Goal: Task Accomplishment & Management: Use online tool/utility

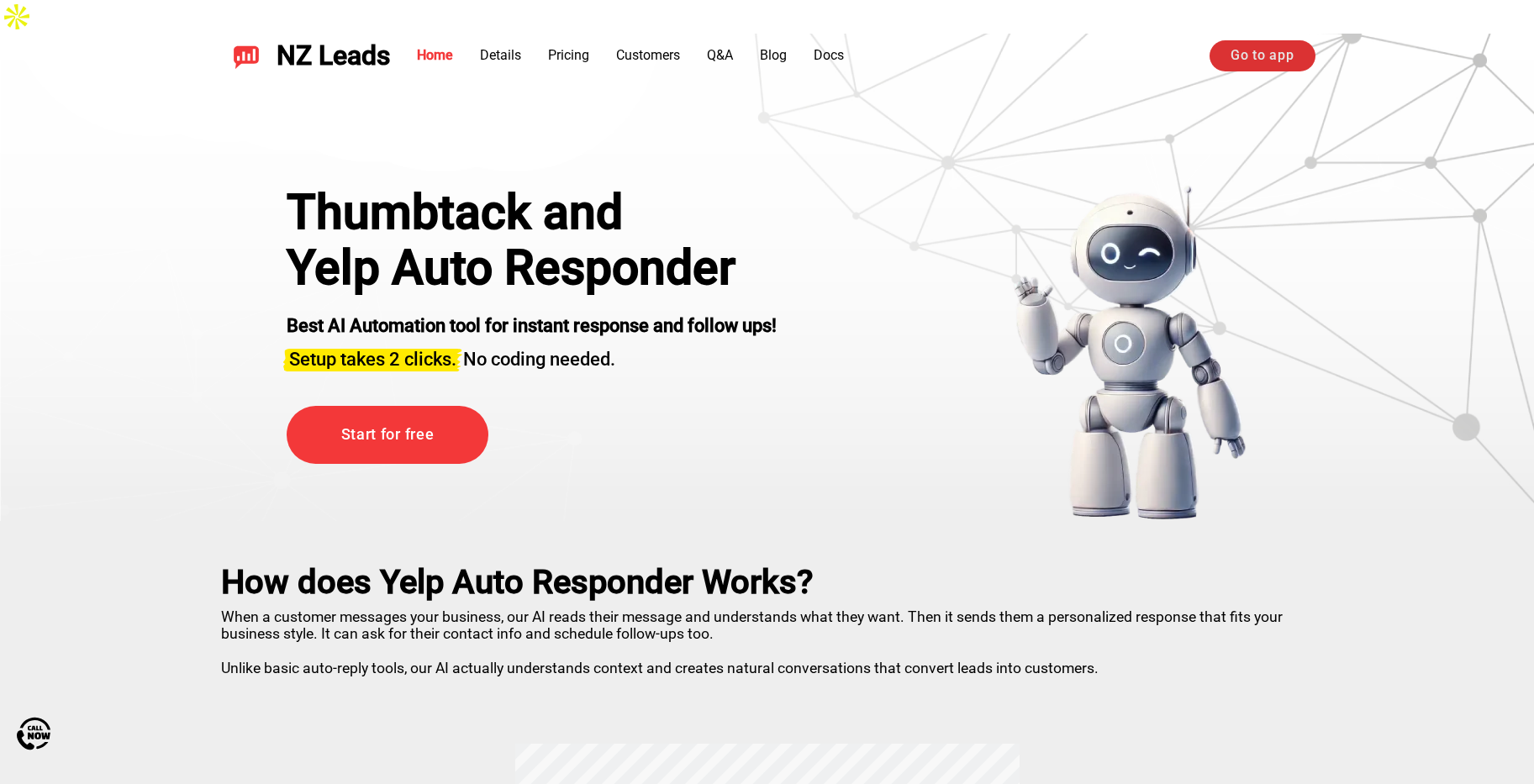
click at [1296, 64] on link "Go to app" at bounding box center [1262, 55] width 105 height 30
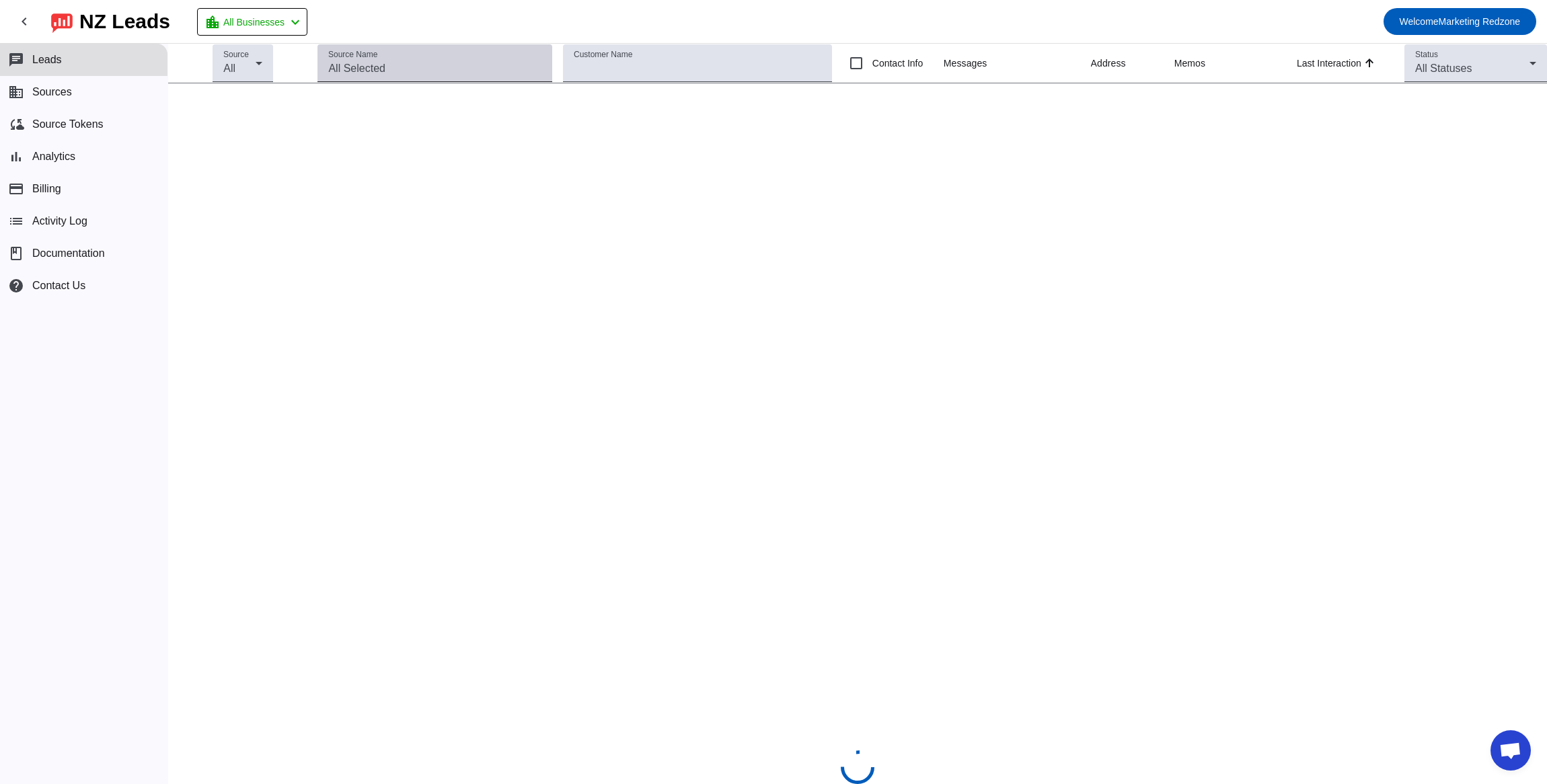
click at [456, 69] on input "Source Name" at bounding box center [435, 69] width 214 height 16
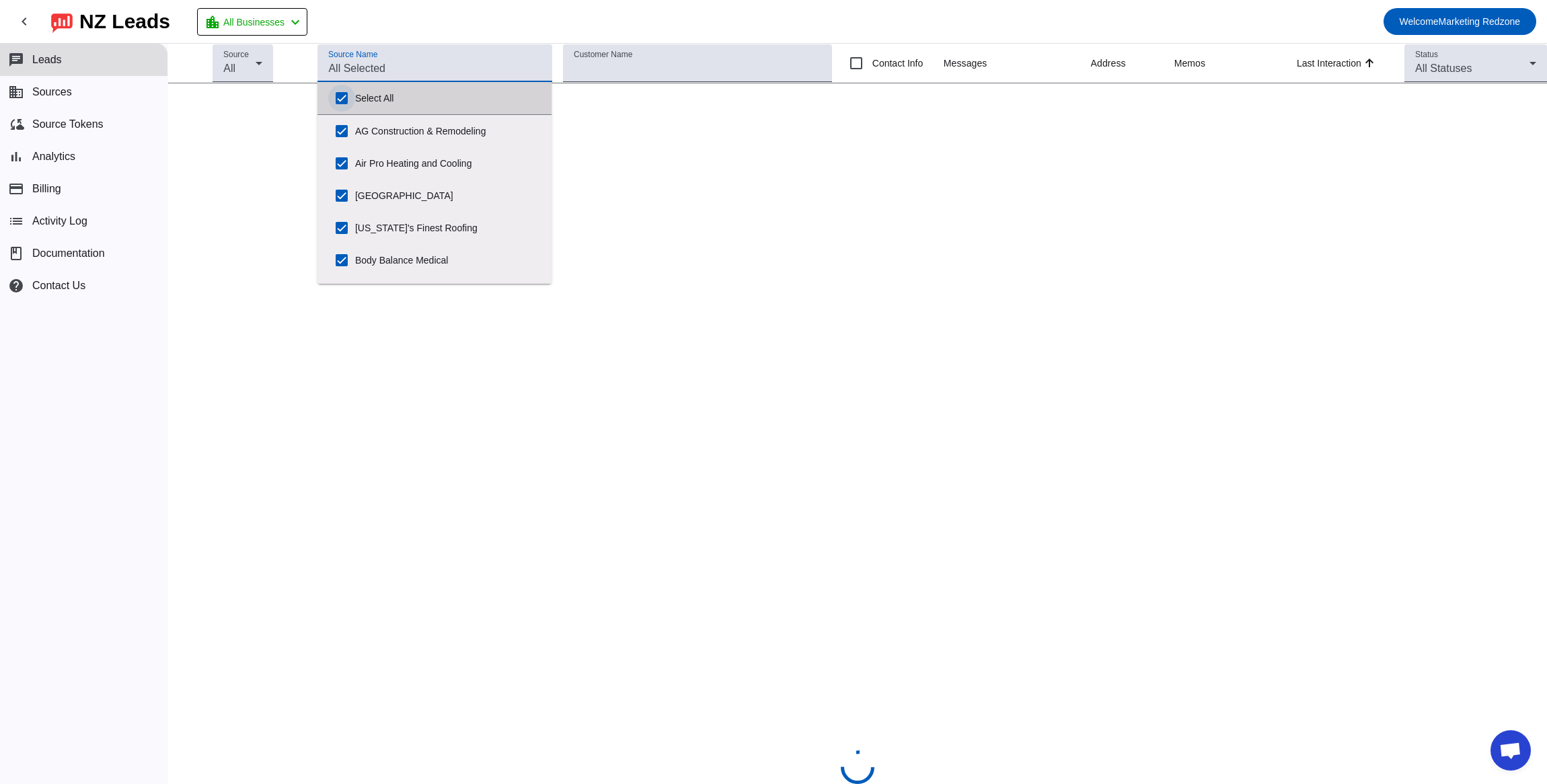
click at [344, 99] on input "Select All" at bounding box center [342, 99] width 27 height 27
checkbox input "false"
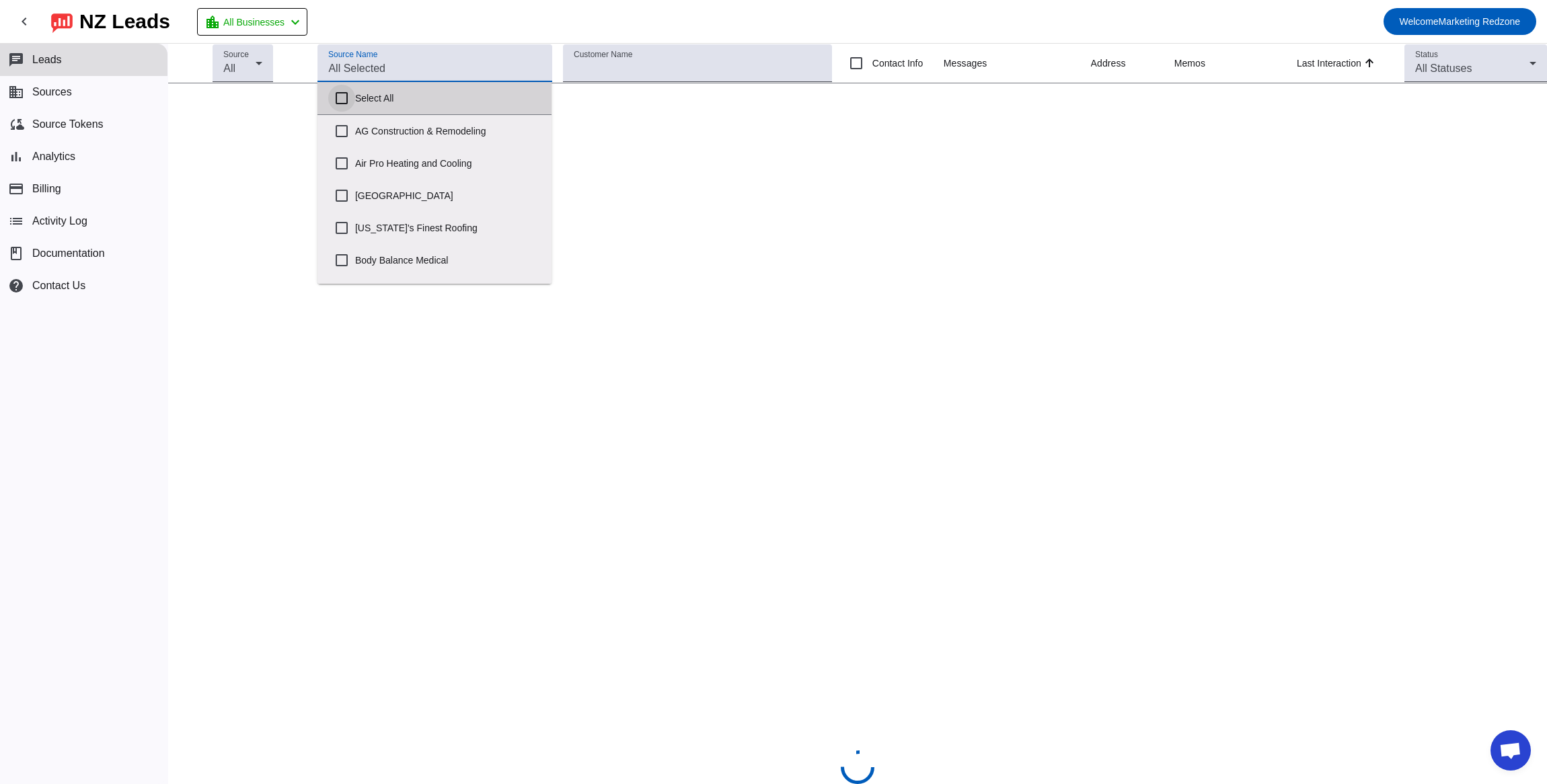
checkbox input "false"
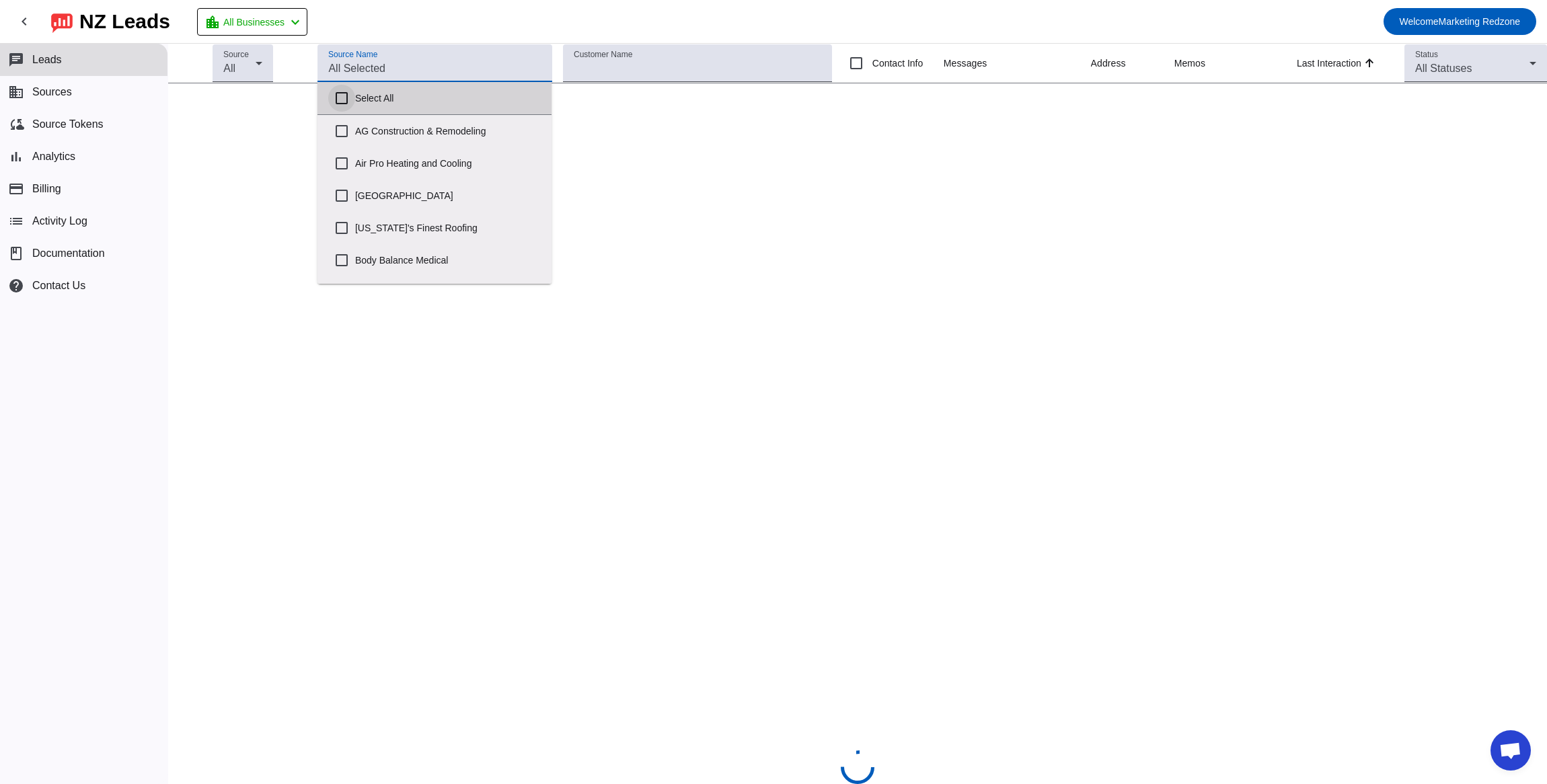
checkbox input "false"
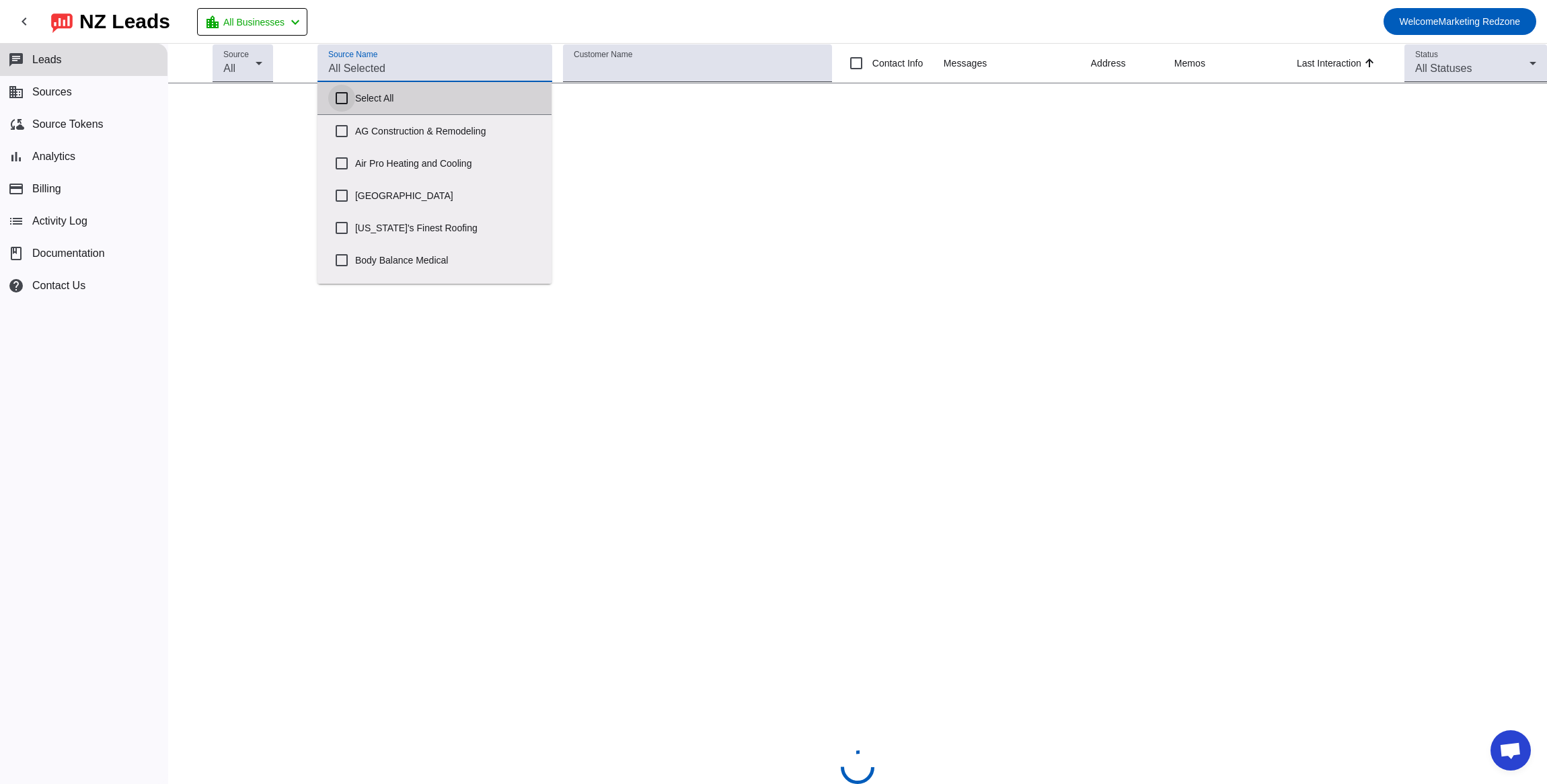
checkbox input "false"
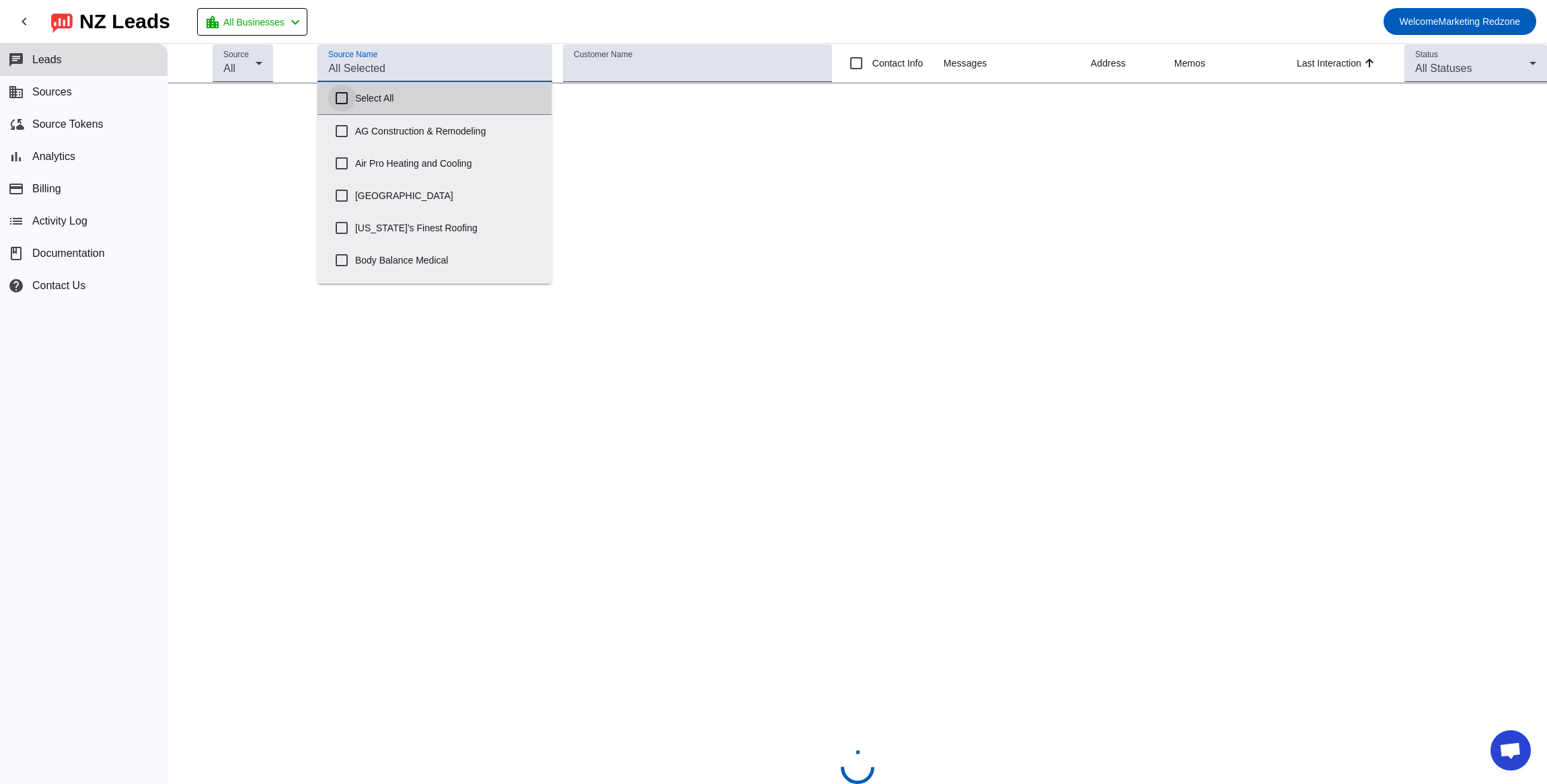
checkbox input "false"
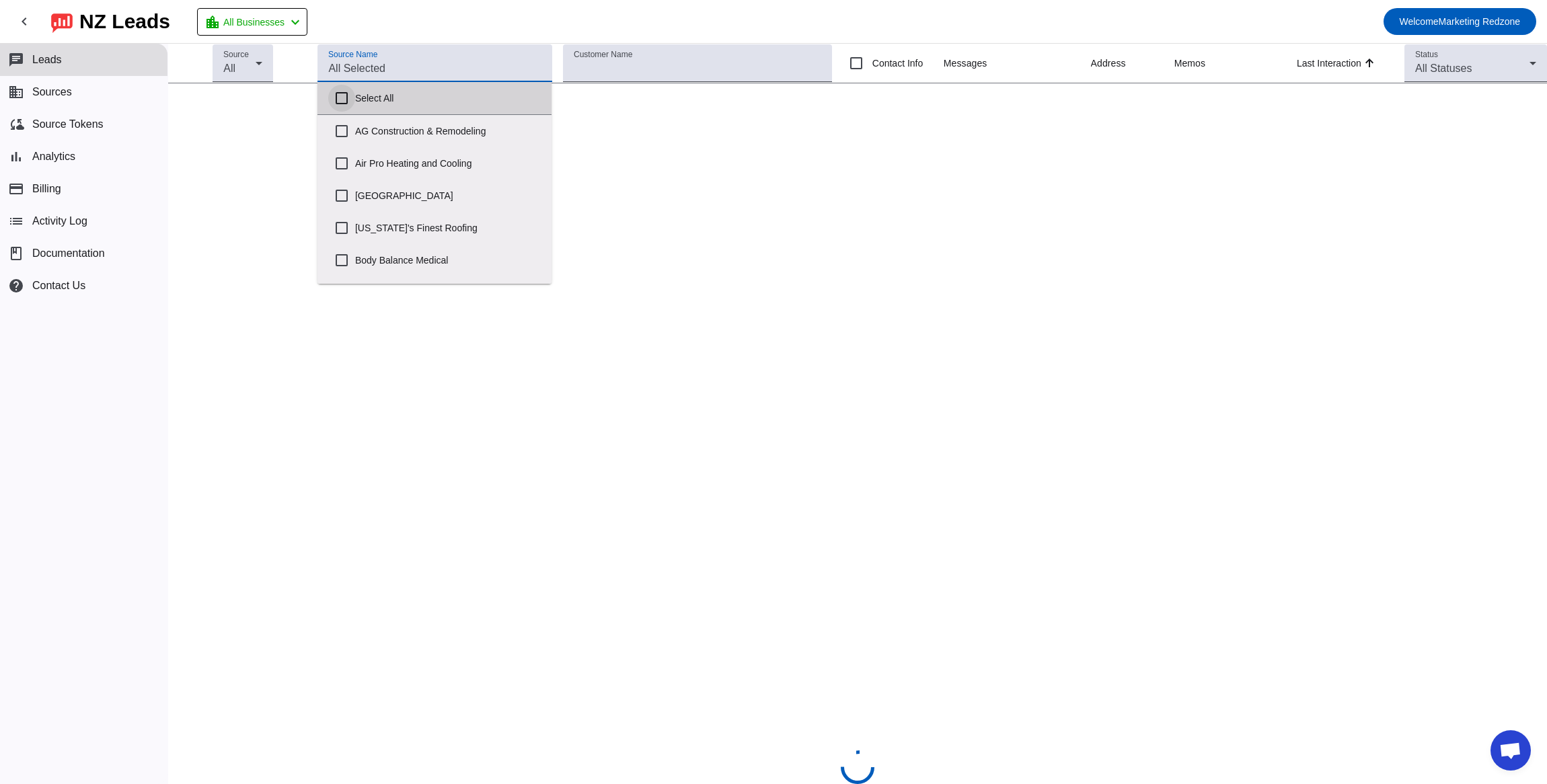
checkbox input "false"
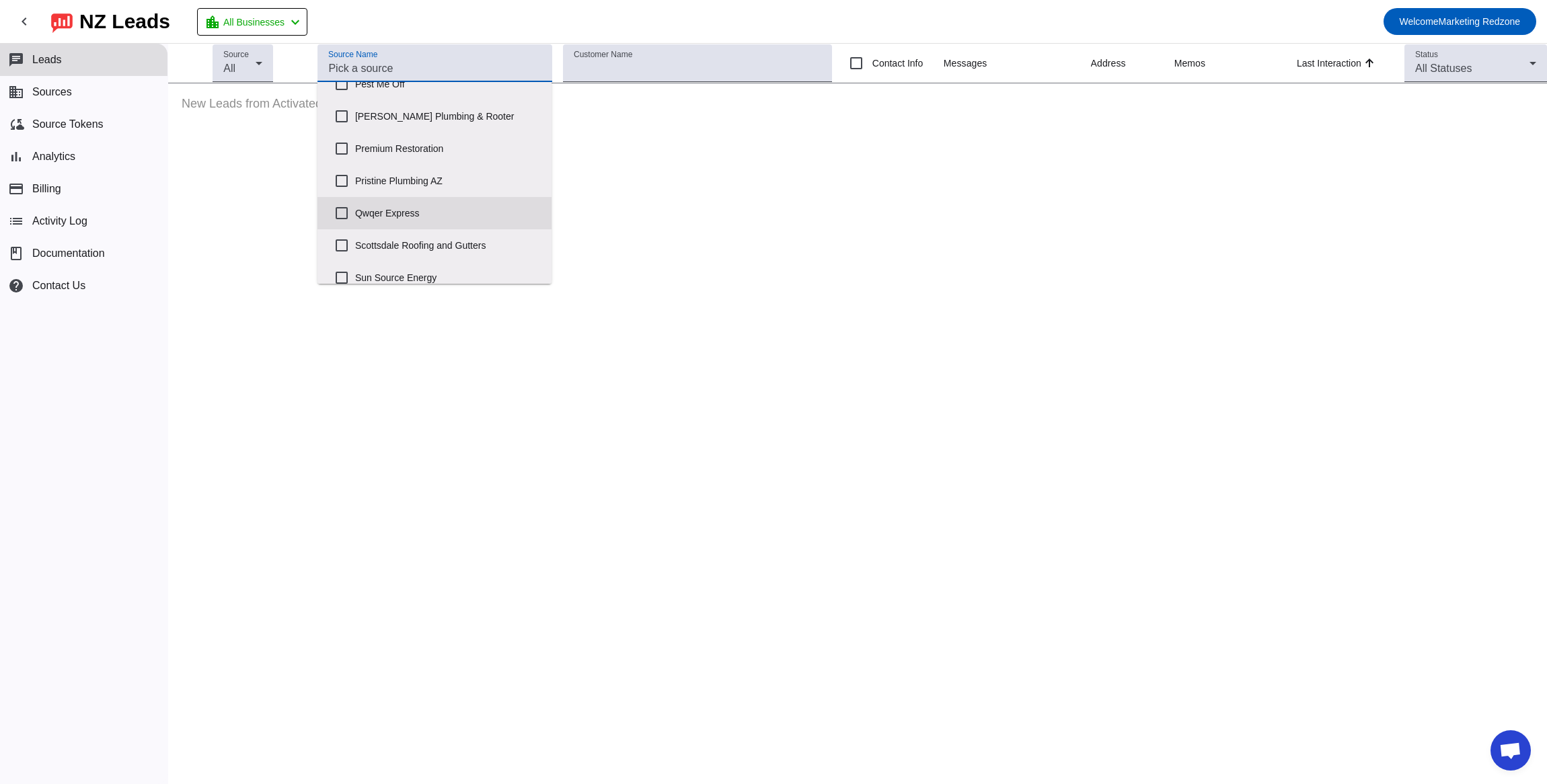
scroll to position [603, 0]
click at [339, 171] on input "Pristine Plumbing AZ" at bounding box center [342, 185] width 27 height 27
checkbox input "true"
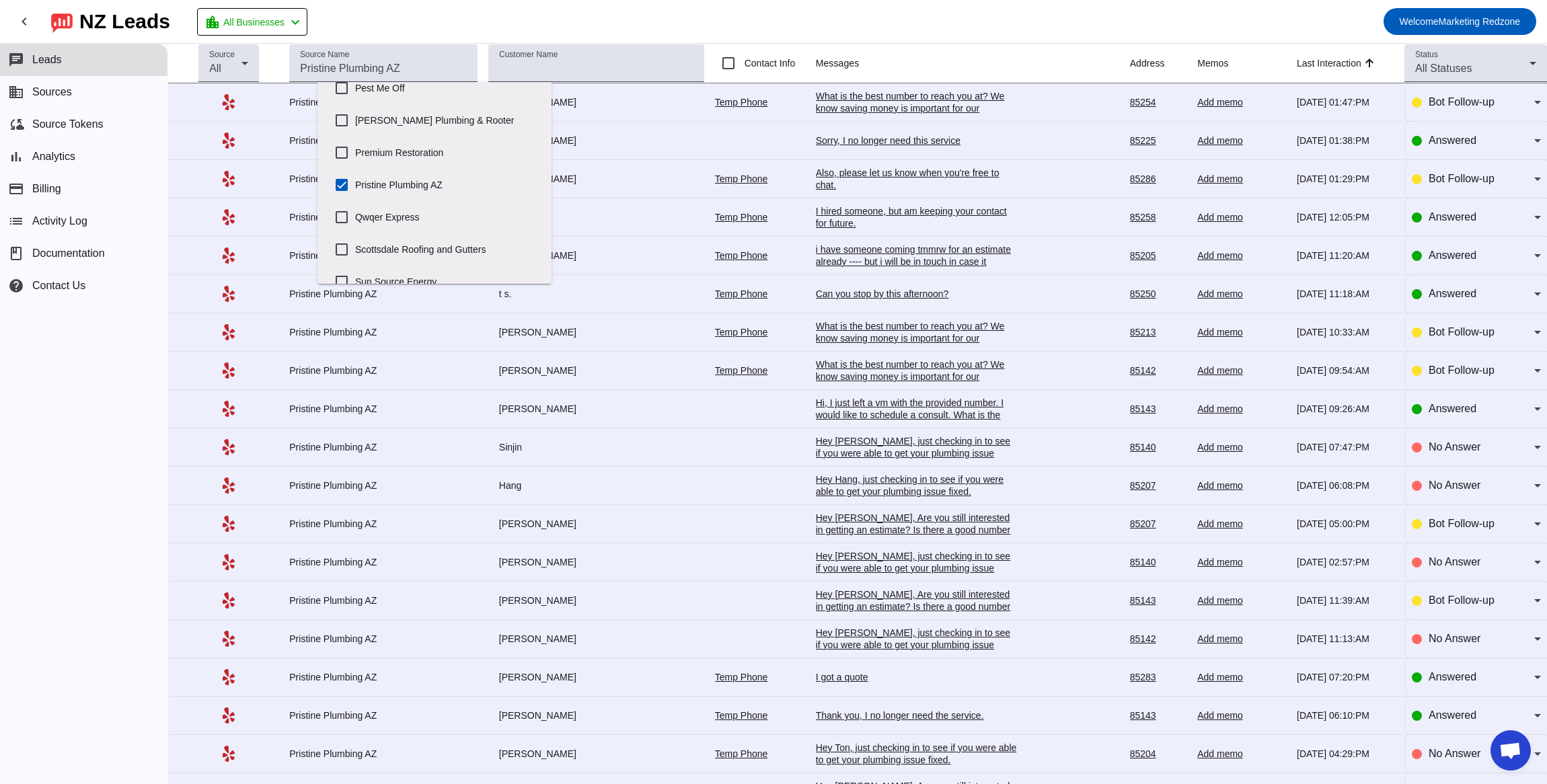
click at [901, 16] on mat-toolbar-row "chevron_left [GEOGRAPHIC_DATA] Leads location_city All Businesses chevron_left …" at bounding box center [774, 21] width 1547 height 43
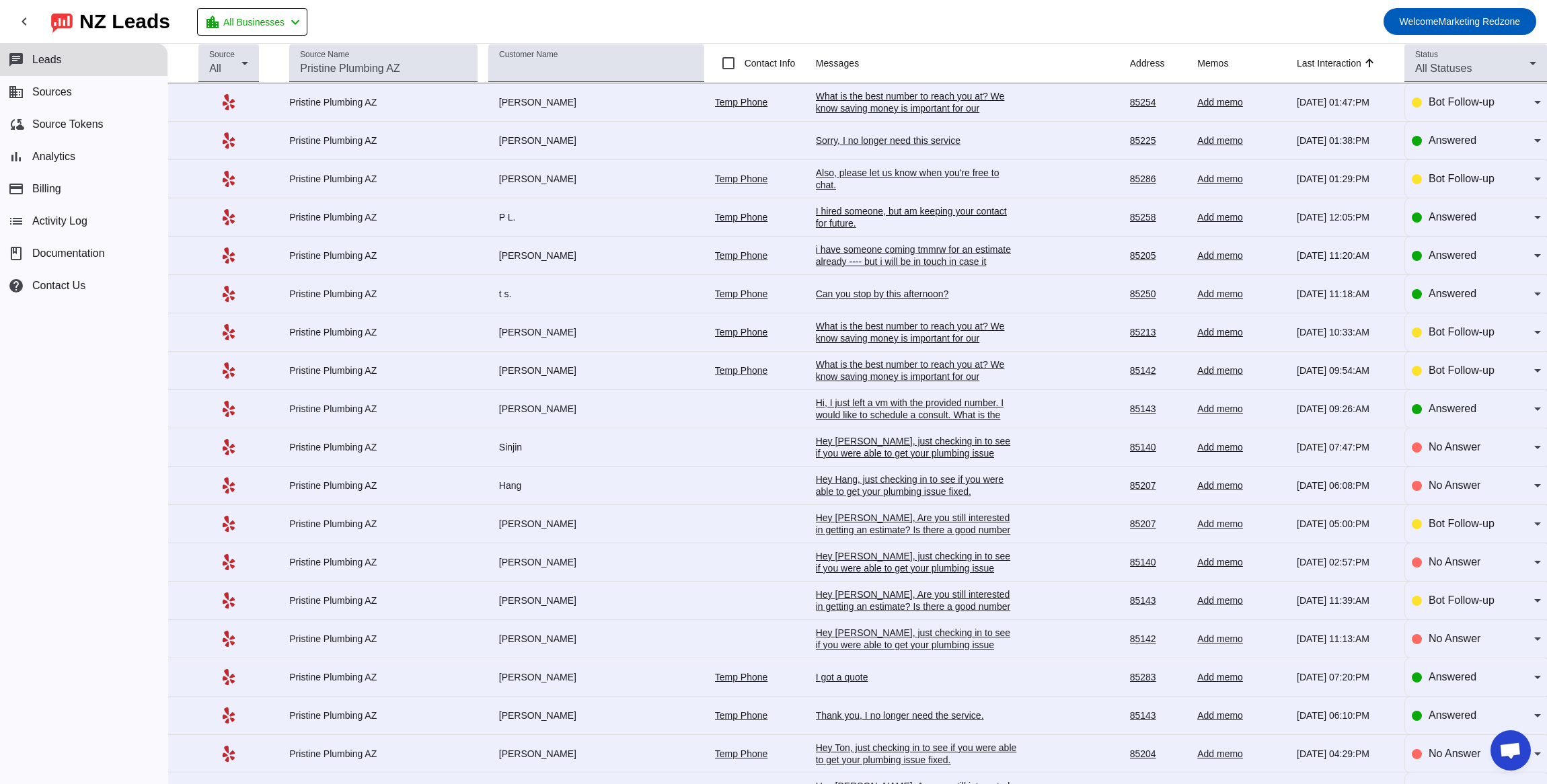
click at [848, 92] on div "What is the best number to reach you at? We know saving money is important for …" at bounding box center [916, 114] width 202 height 49
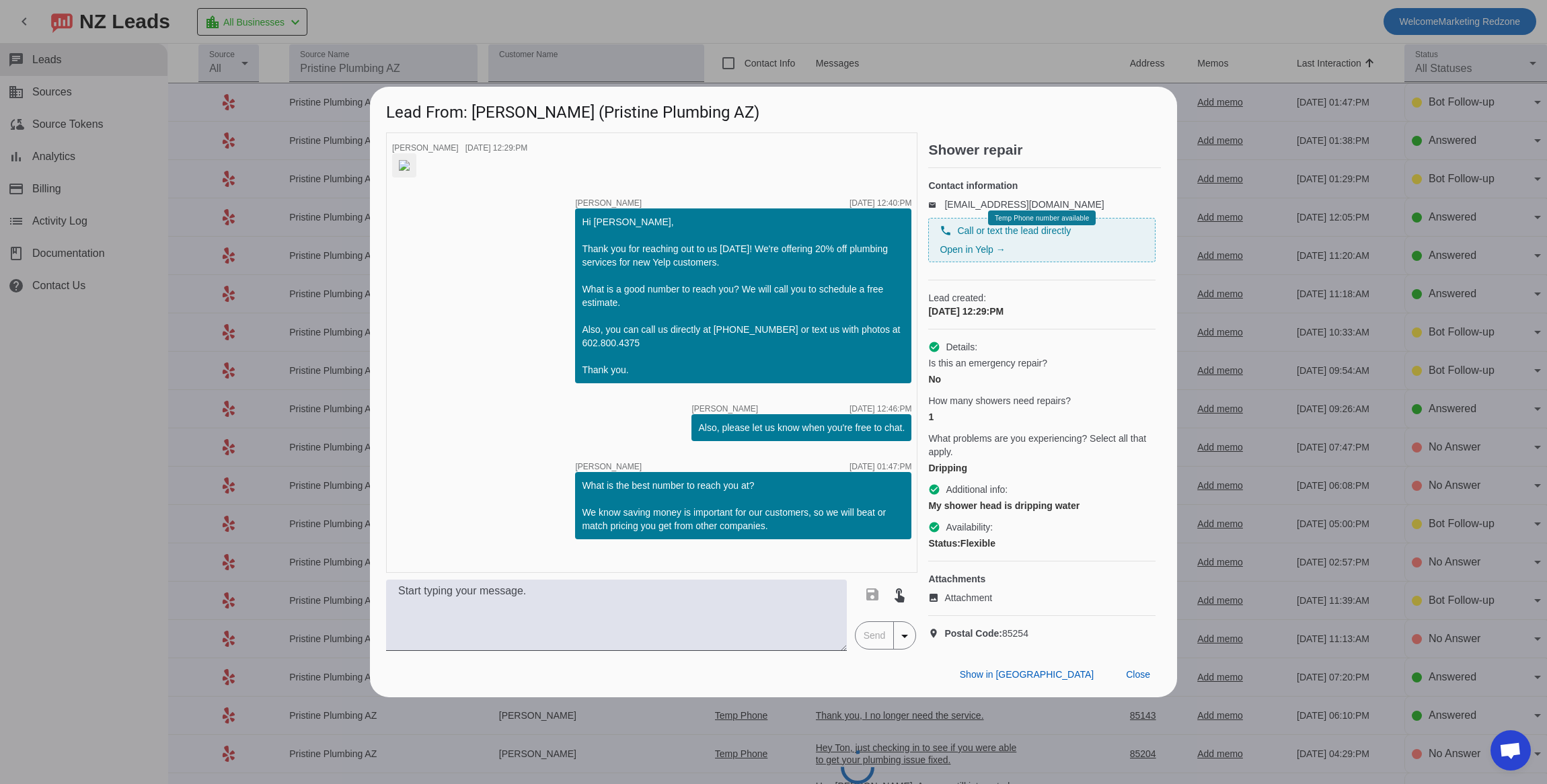
scroll to position [0, 0]
drag, startPoint x: 1131, startPoint y: 715, endPoint x: 1127, endPoint y: 706, distance: 9.8
click at [1131, 680] on span "Close" at bounding box center [1138, 674] width 24 height 11
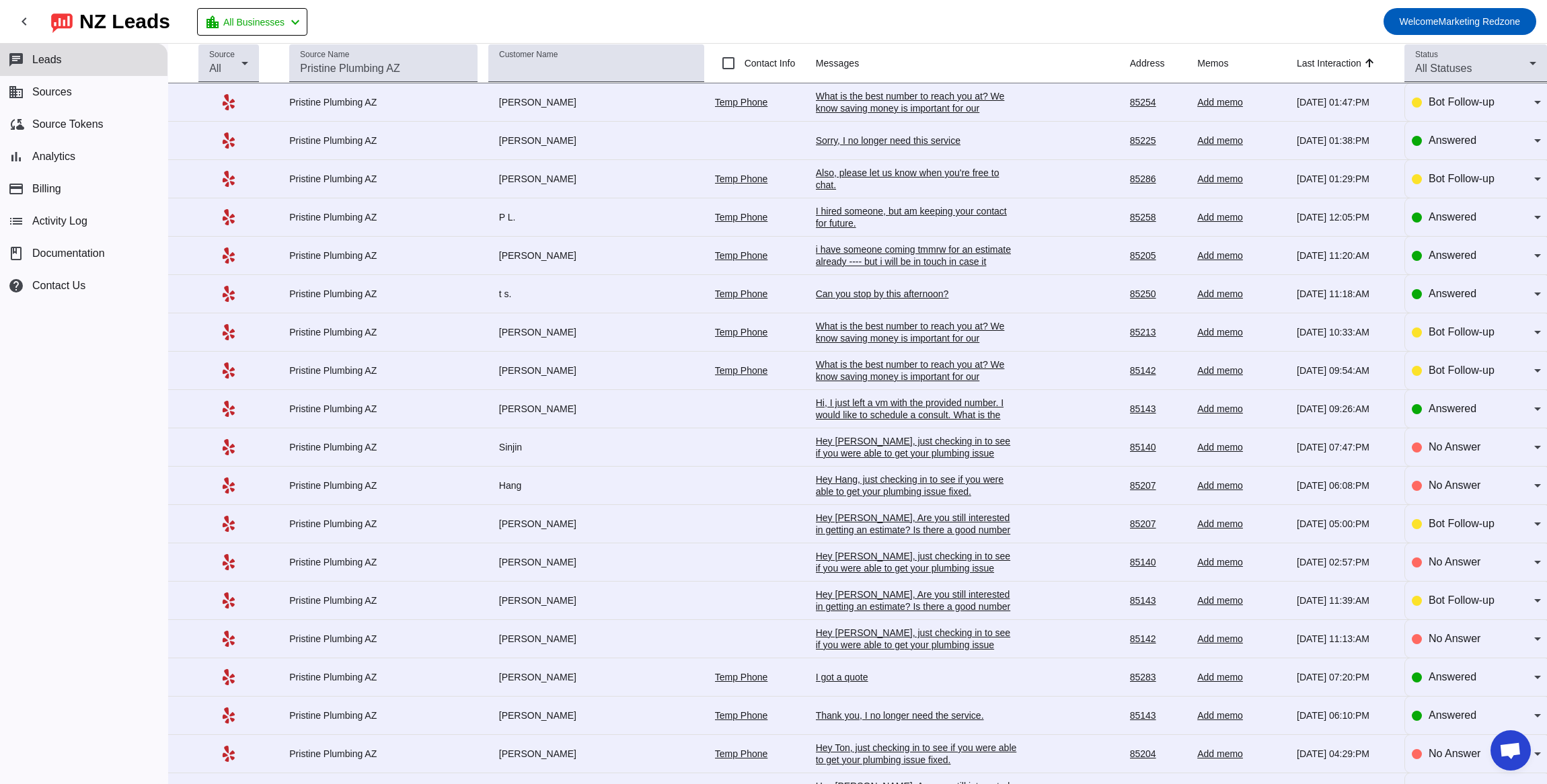
click at [831, 224] on div "I hired someone, but am keeping your contact for future." at bounding box center [916, 217] width 202 height 24
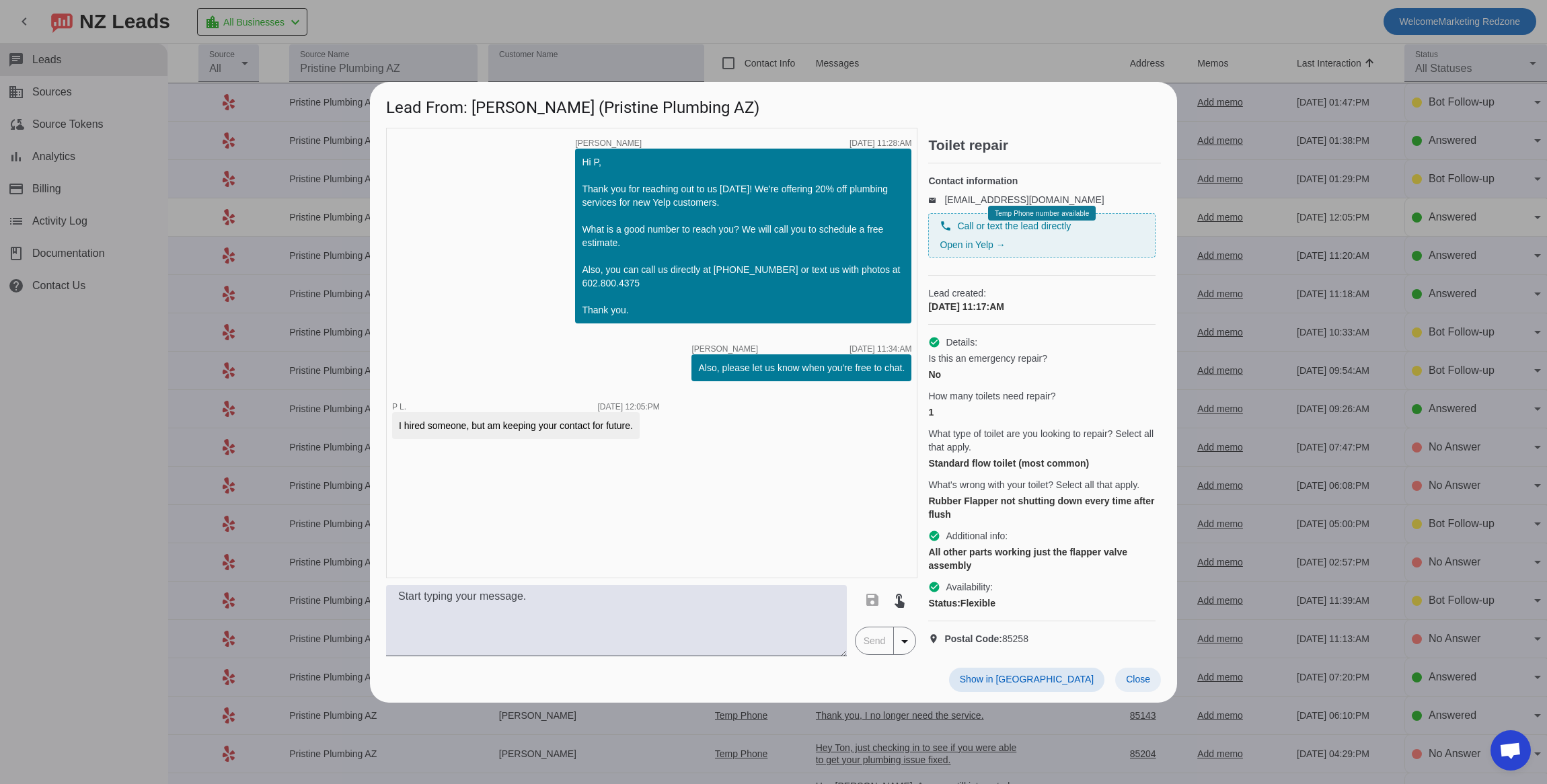
click at [1138, 685] on span "Close" at bounding box center [1138, 679] width 24 height 11
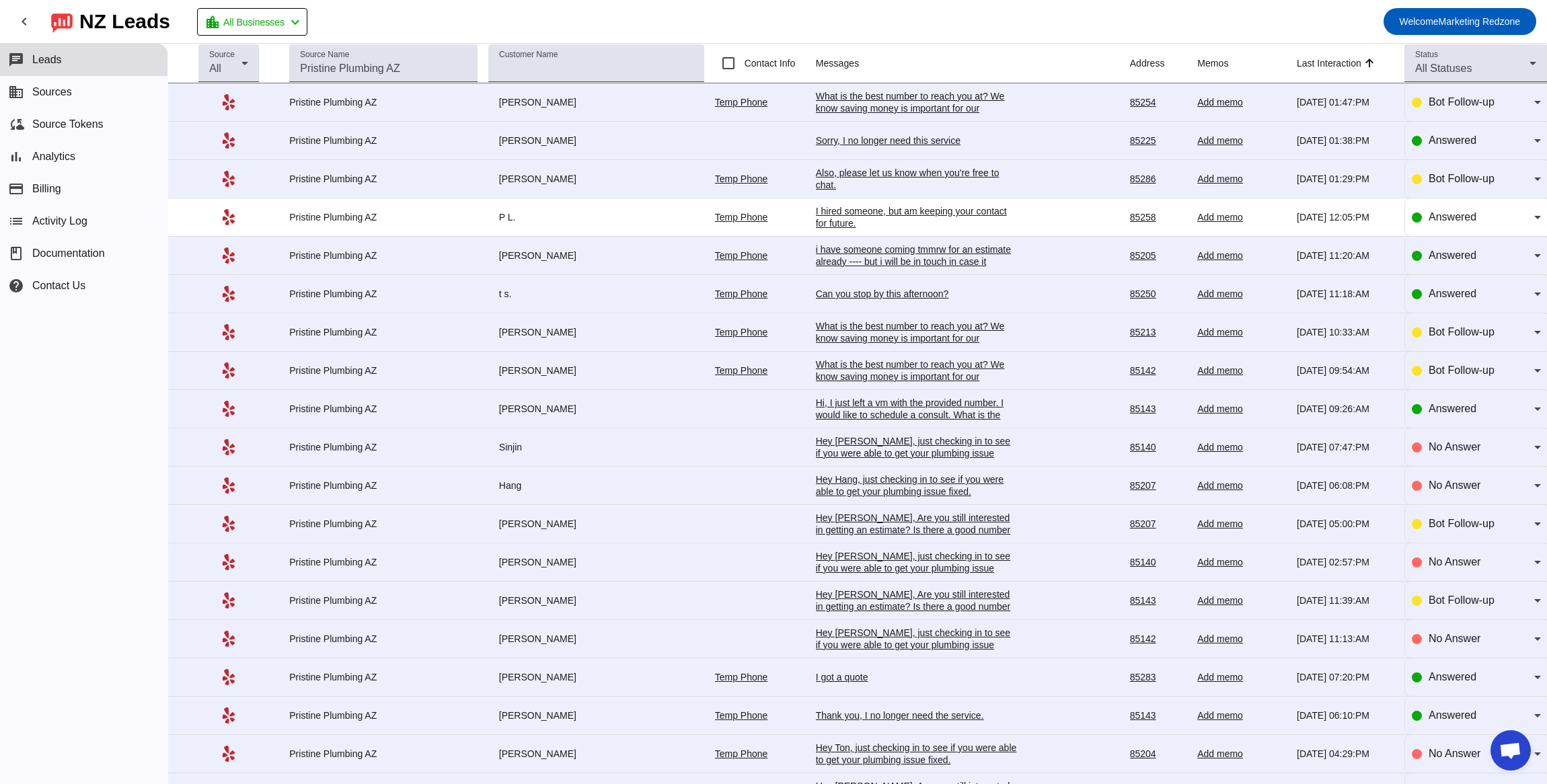
click at [866, 296] on div "Can you stop by this afternoon?" at bounding box center [916, 293] width 202 height 12
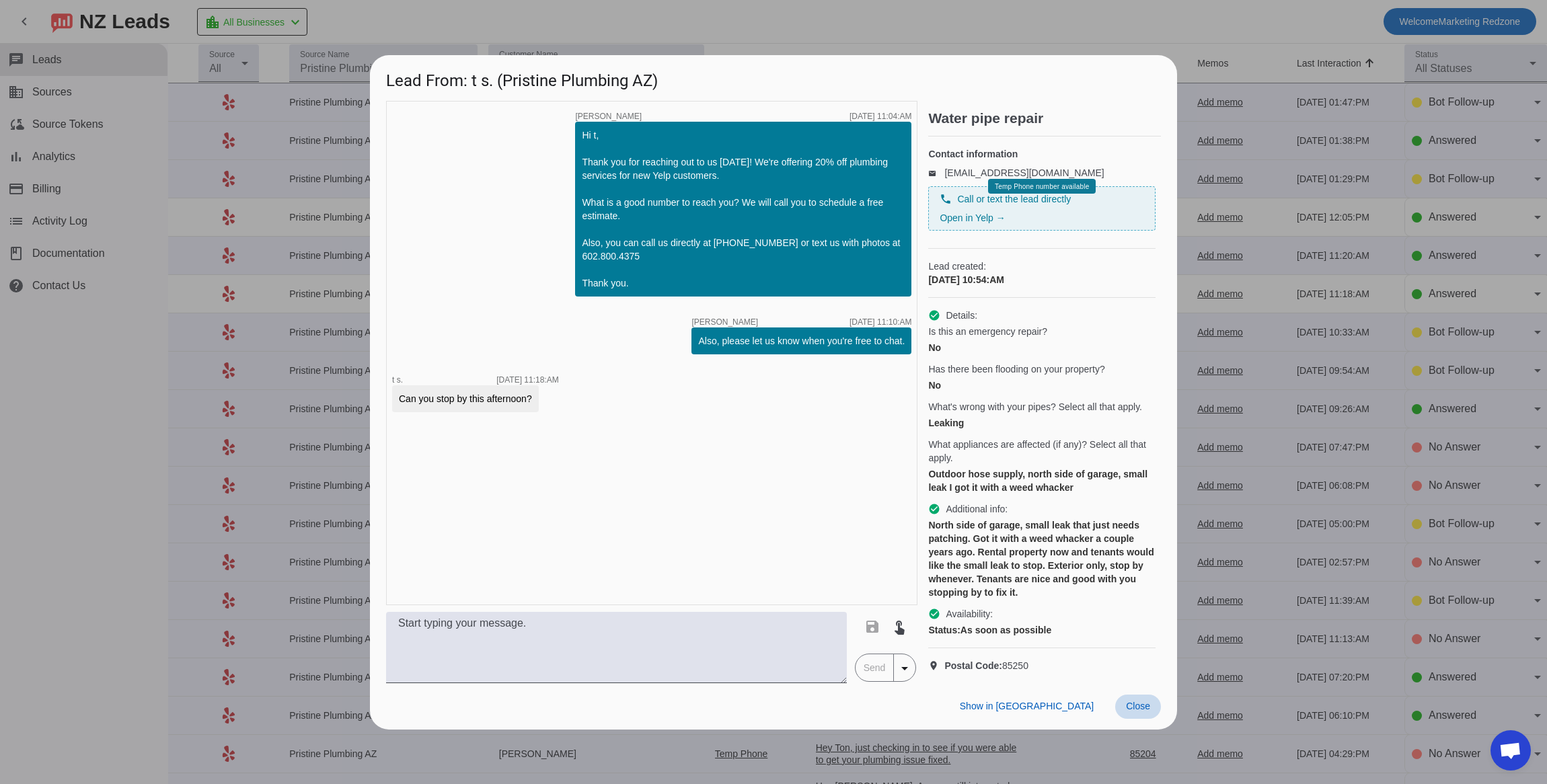
click at [1143, 711] on span "Close" at bounding box center [1138, 705] width 24 height 11
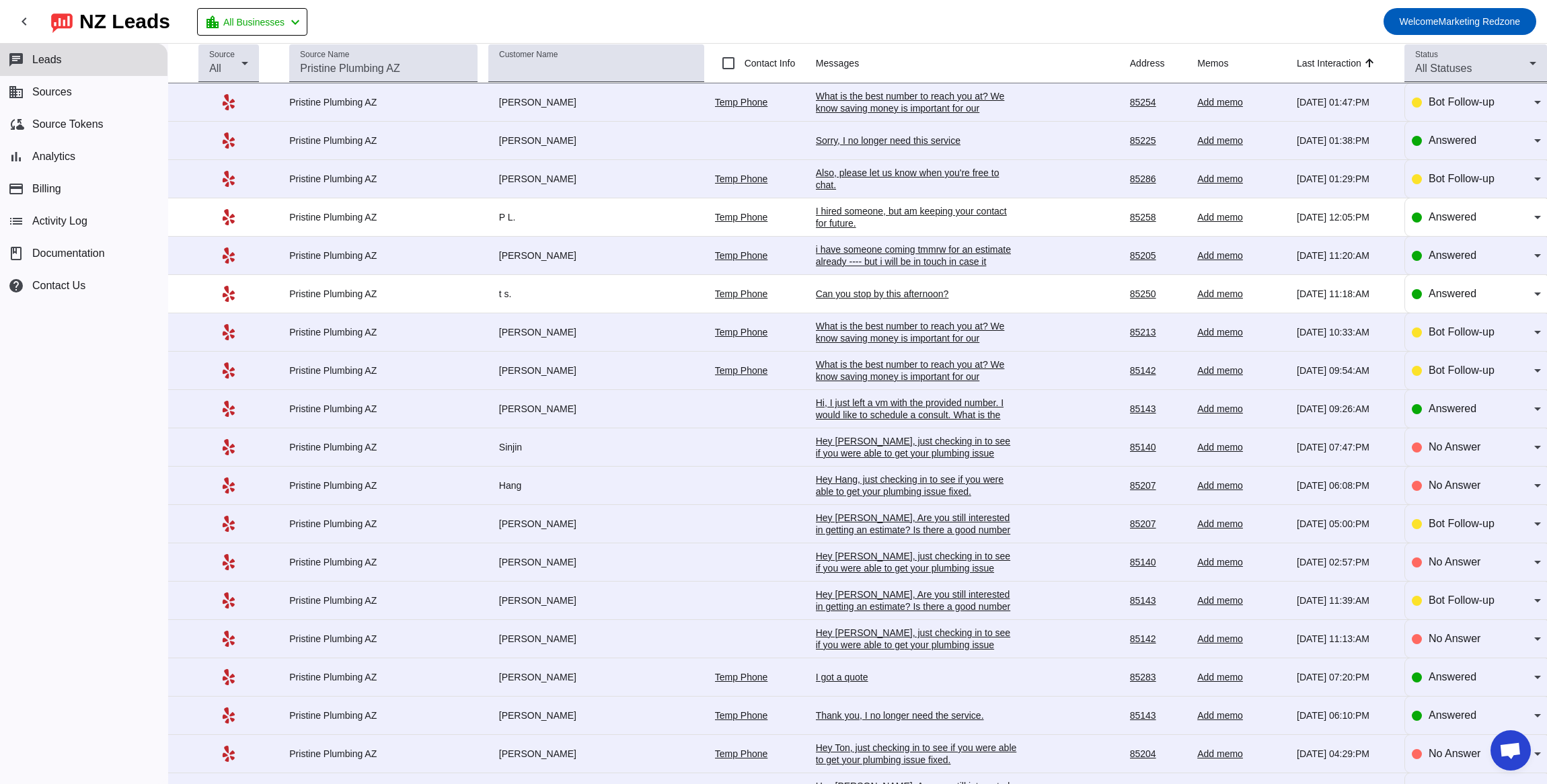
click at [827, 414] on div "Hi, I just left a vm with the provided number. I would like to schedule a consu…" at bounding box center [916, 415] width 202 height 36
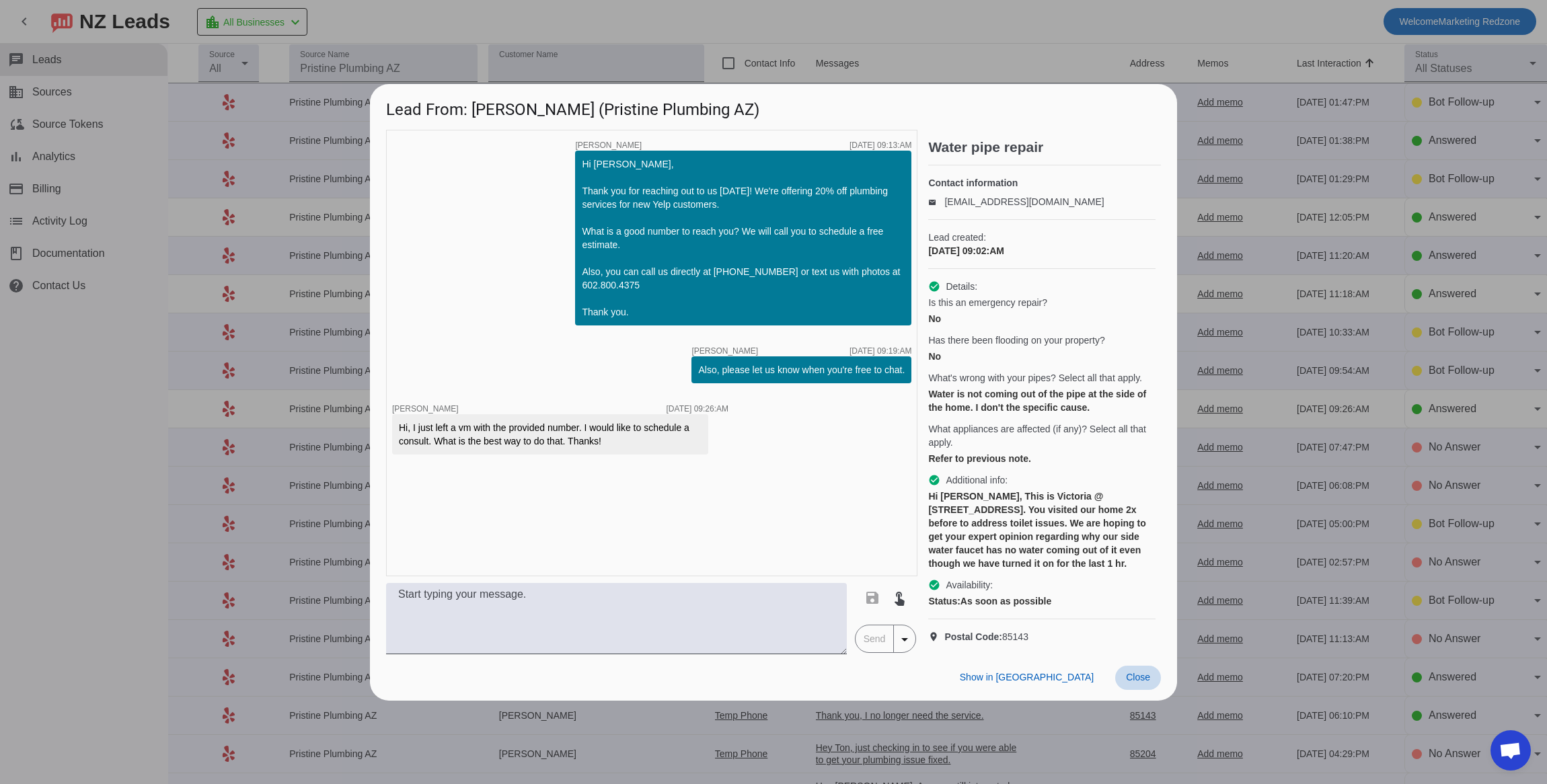
click at [1147, 683] on span "Close" at bounding box center [1138, 677] width 24 height 11
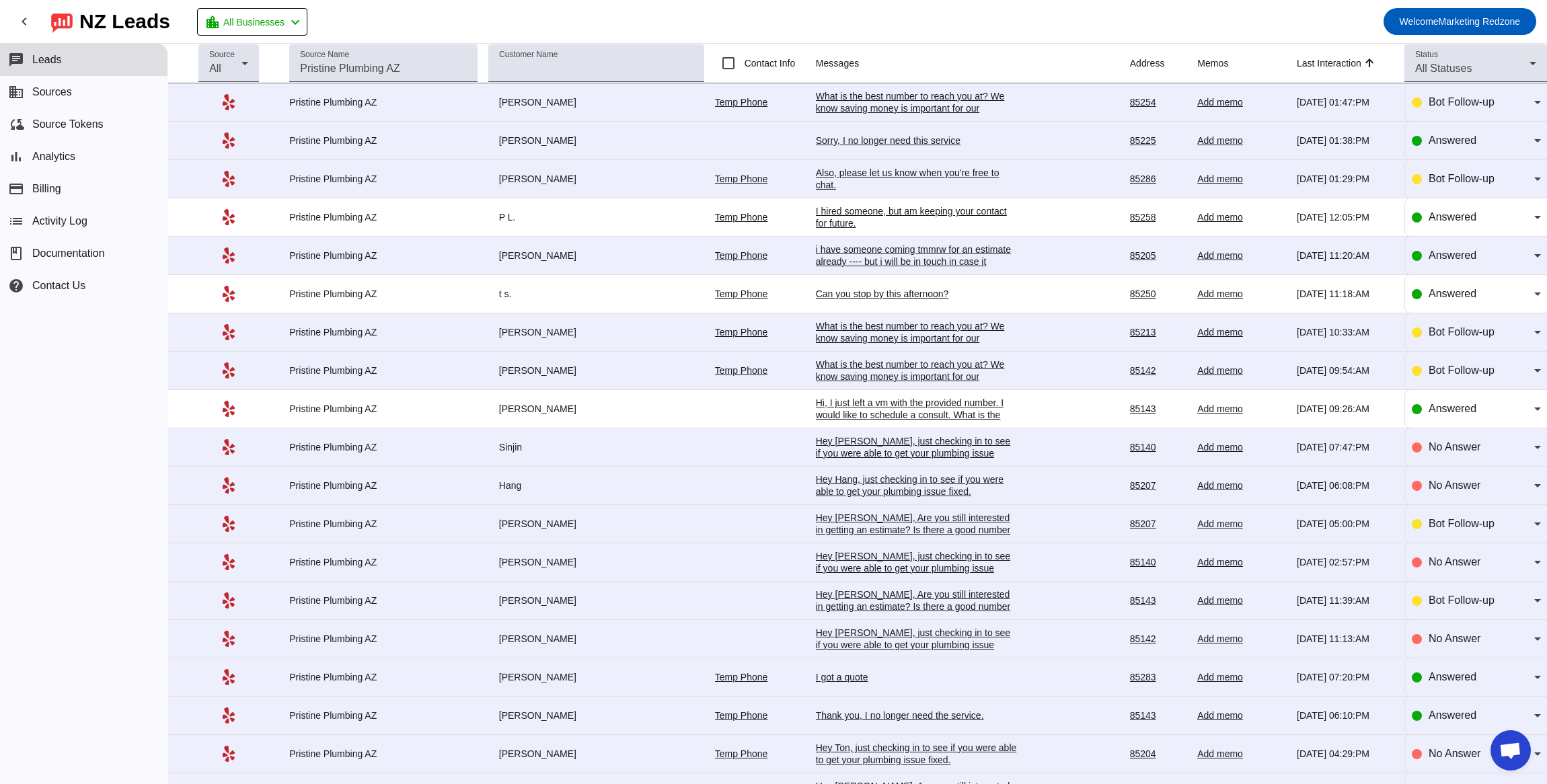
click at [842, 680] on div "I got a quote" at bounding box center [916, 677] width 202 height 12
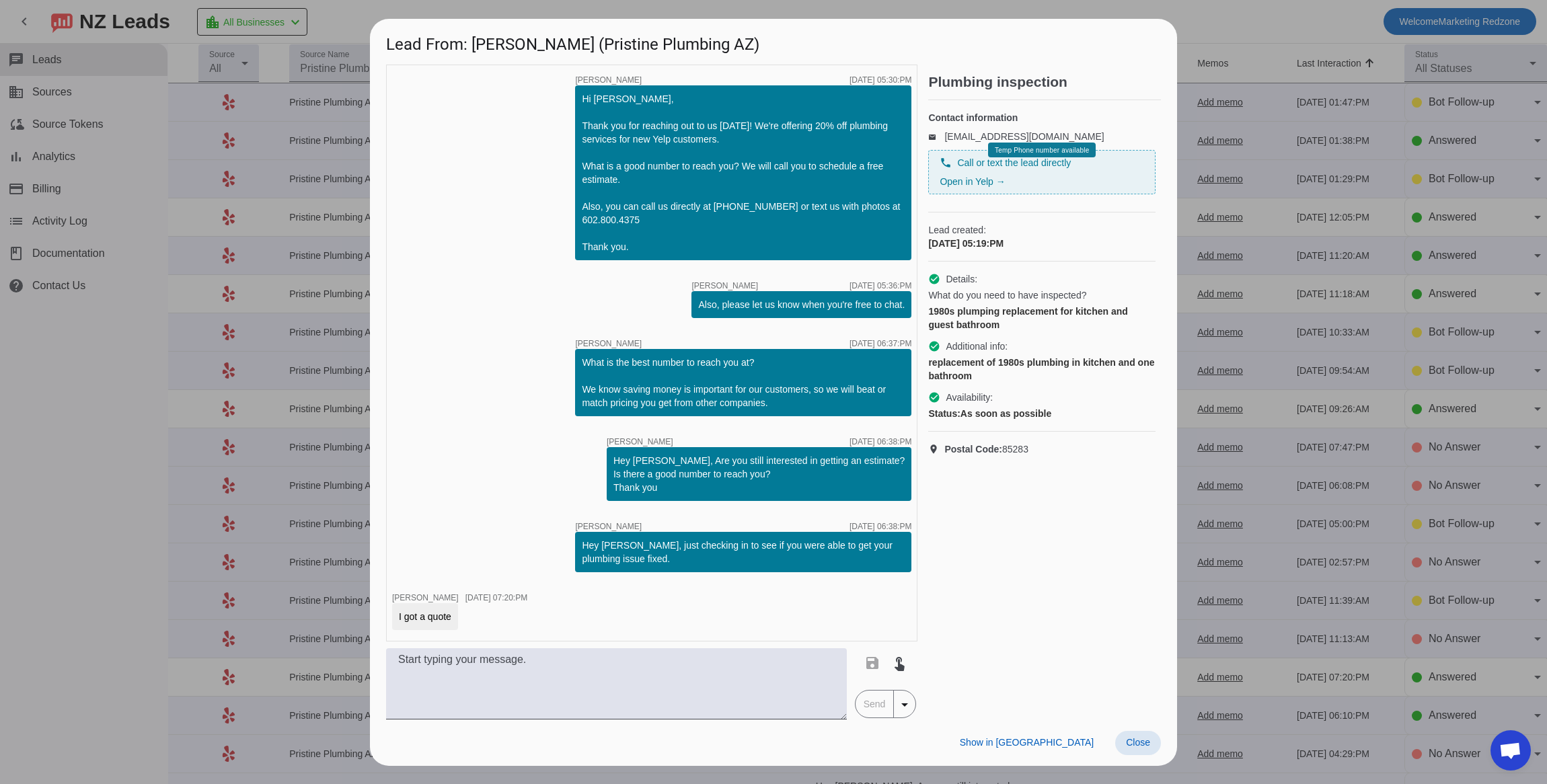
click at [1118, 735] on span at bounding box center [1138, 743] width 46 height 24
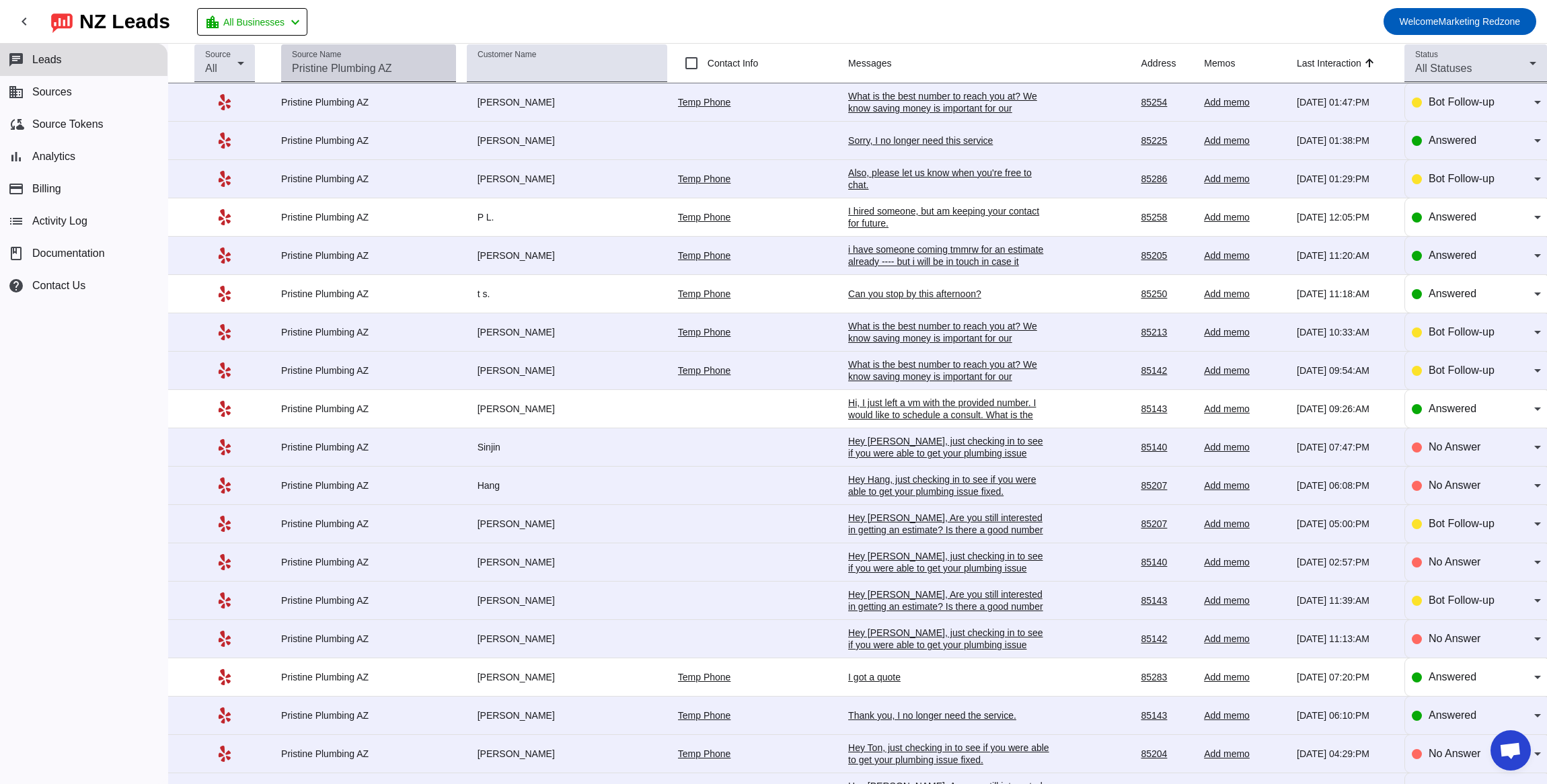
click at [376, 61] on input "Source Name" at bounding box center [369, 69] width 154 height 16
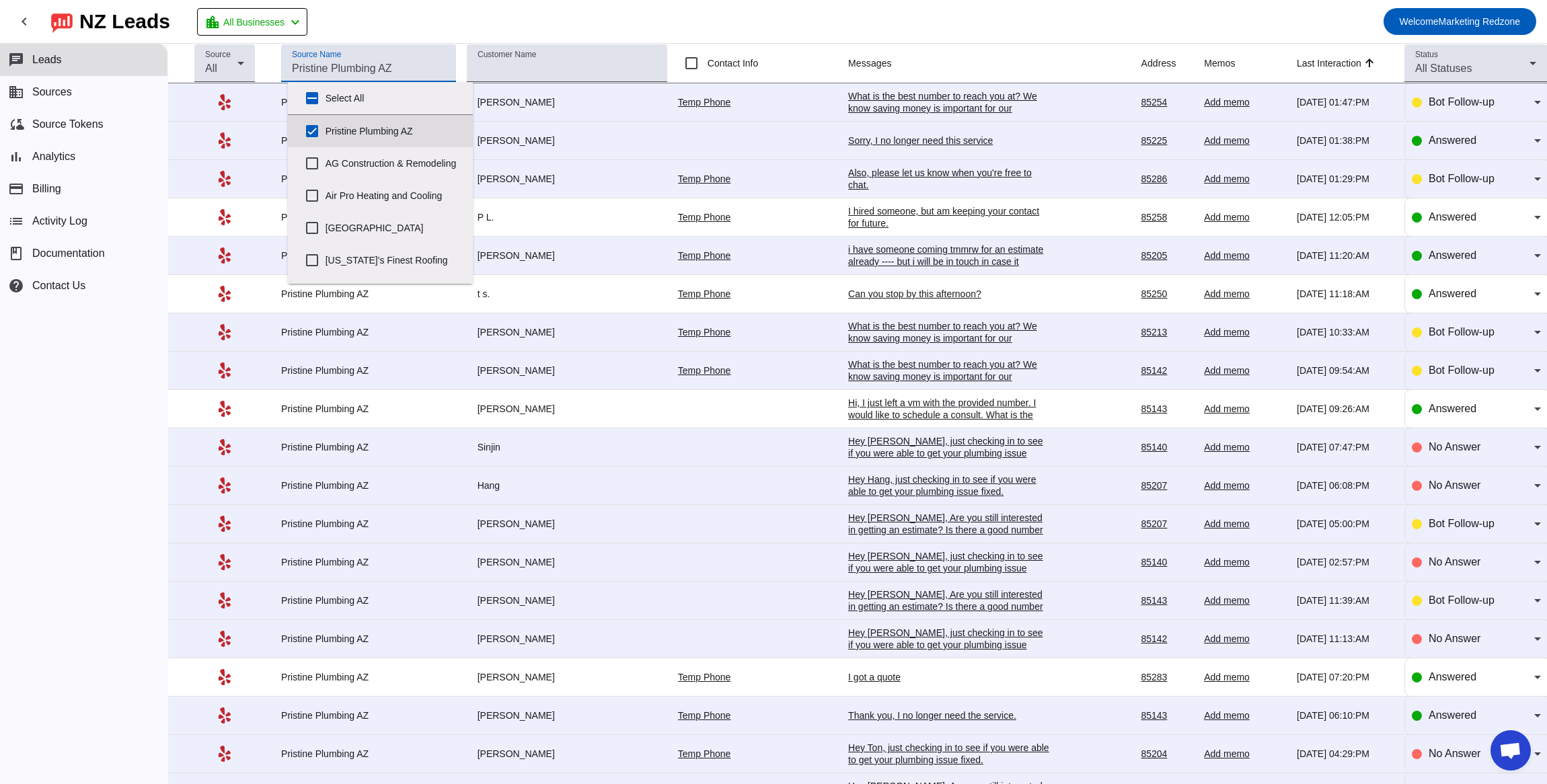
drag, startPoint x: 315, startPoint y: 131, endPoint x: 376, endPoint y: 124, distance: 61.4
click at [315, 131] on input "Pristine Plumbing AZ" at bounding box center [312, 131] width 27 height 27
checkbox input "false"
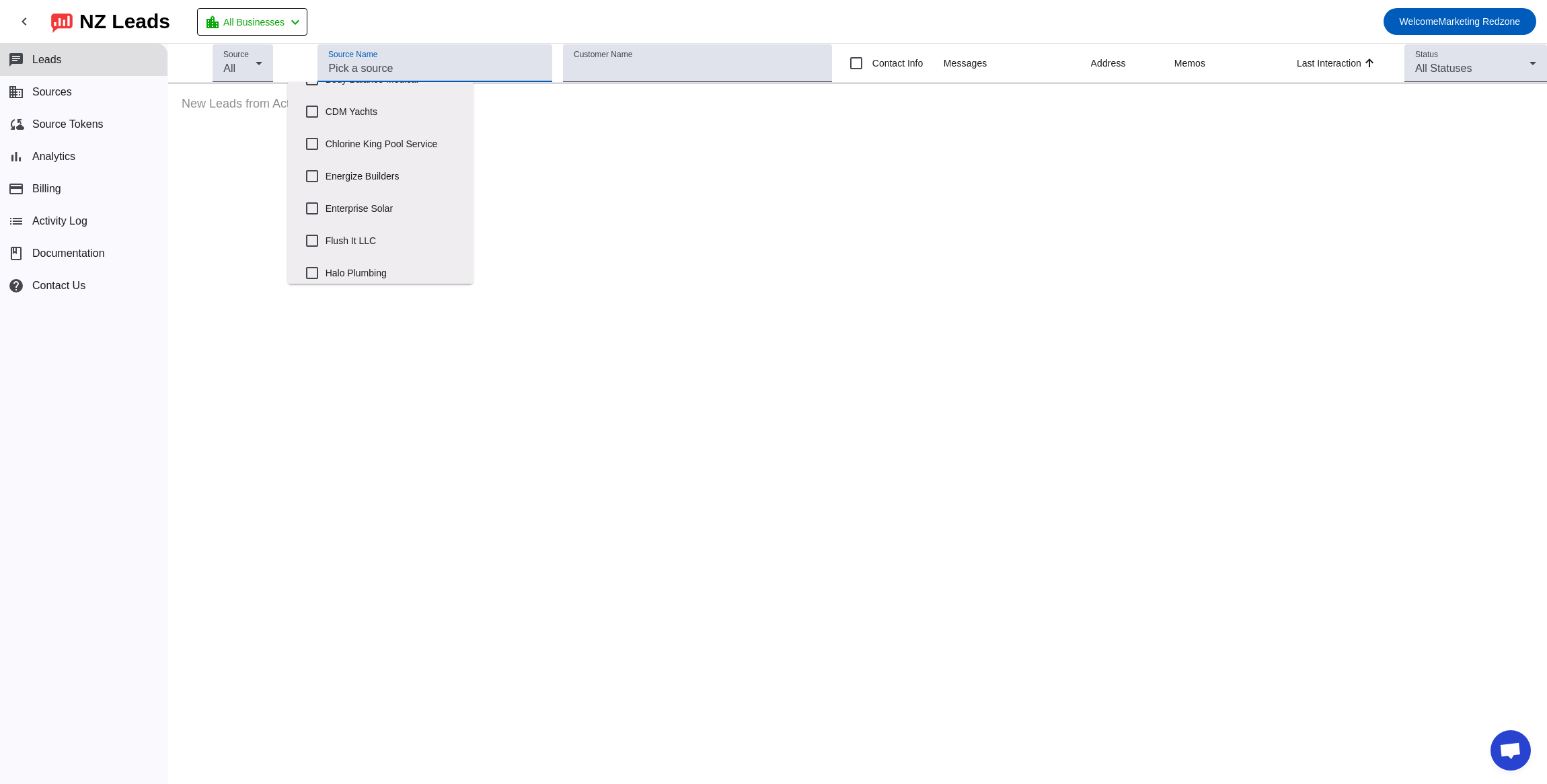
scroll to position [246, 0]
click at [310, 189] on input "Enterprise Solar" at bounding box center [312, 176] width 27 height 27
checkbox input "true"
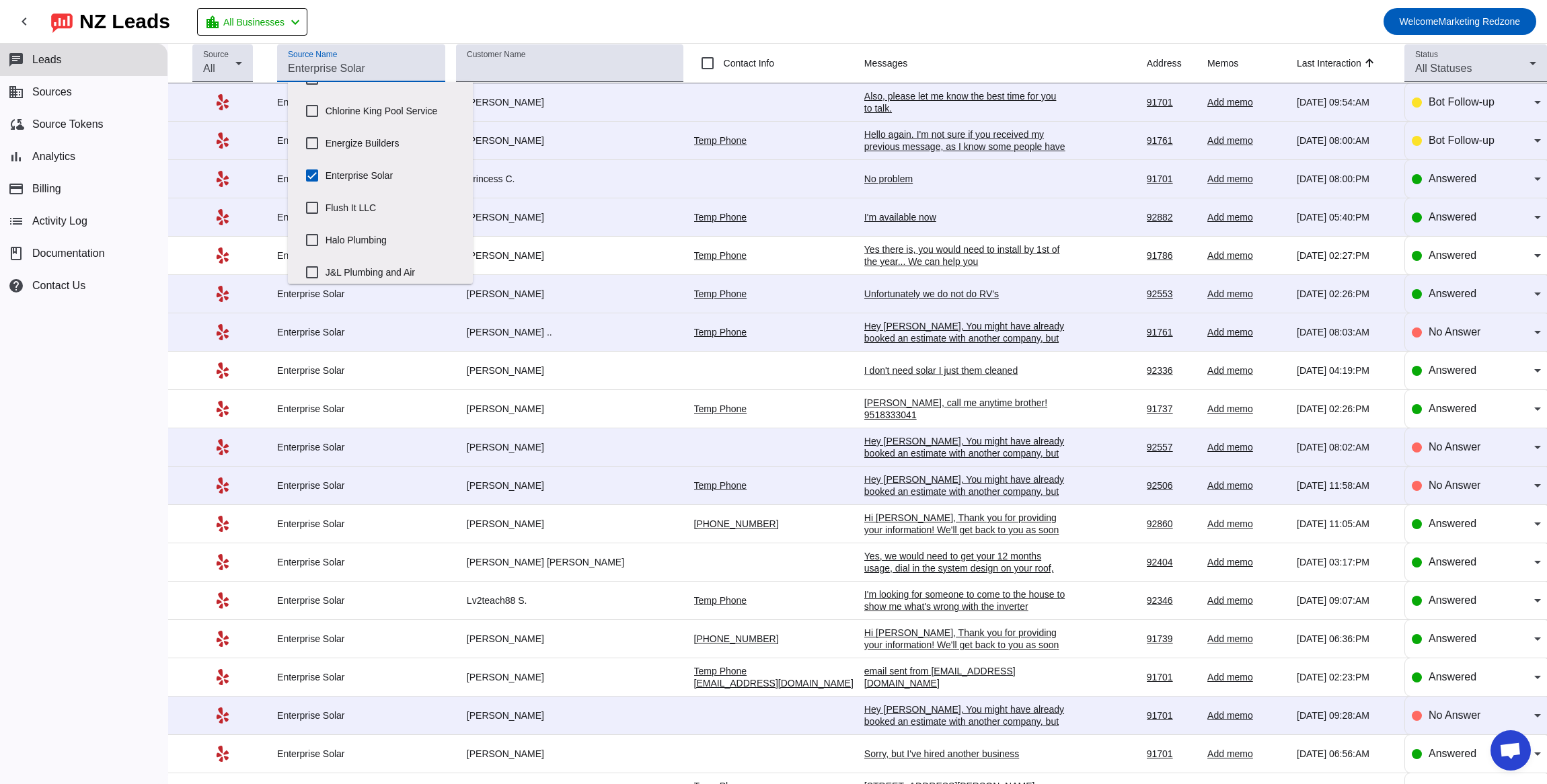
click at [944, 196] on td "No problem [DATE] 08:00:PM" at bounding box center [1006, 179] width 283 height 39
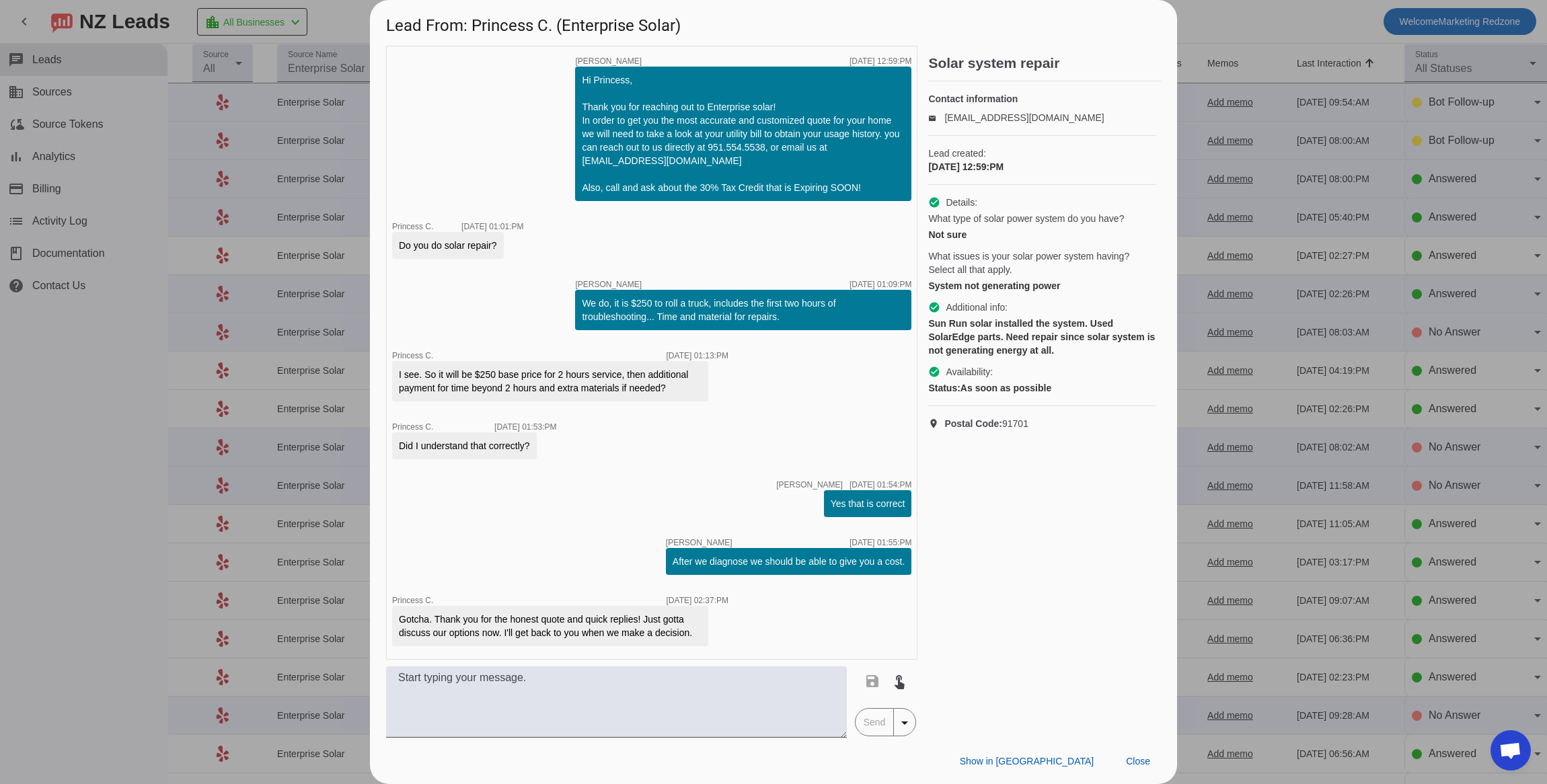
scroll to position [56, 0]
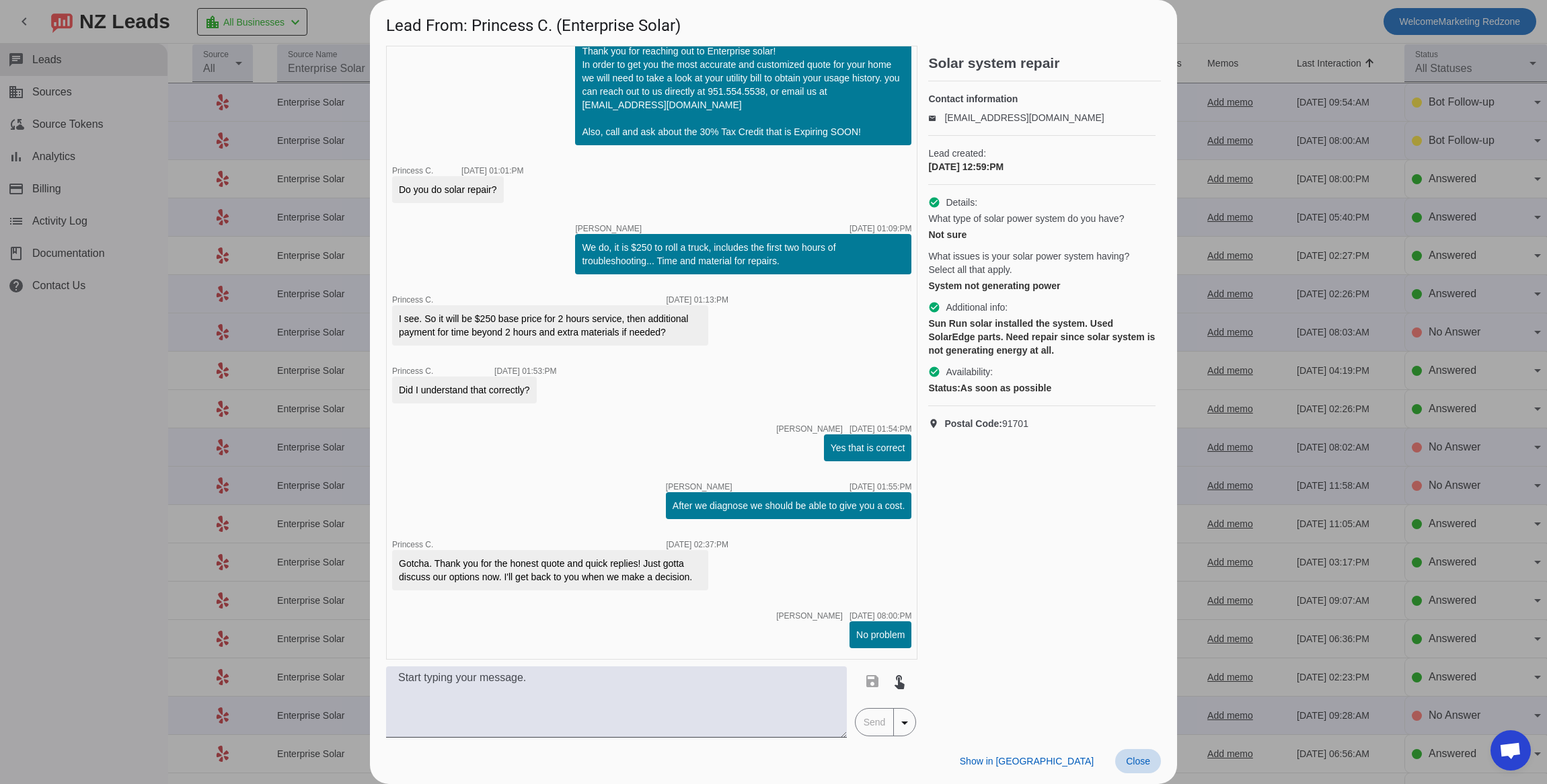
click at [1132, 759] on span "Close" at bounding box center [1138, 761] width 24 height 11
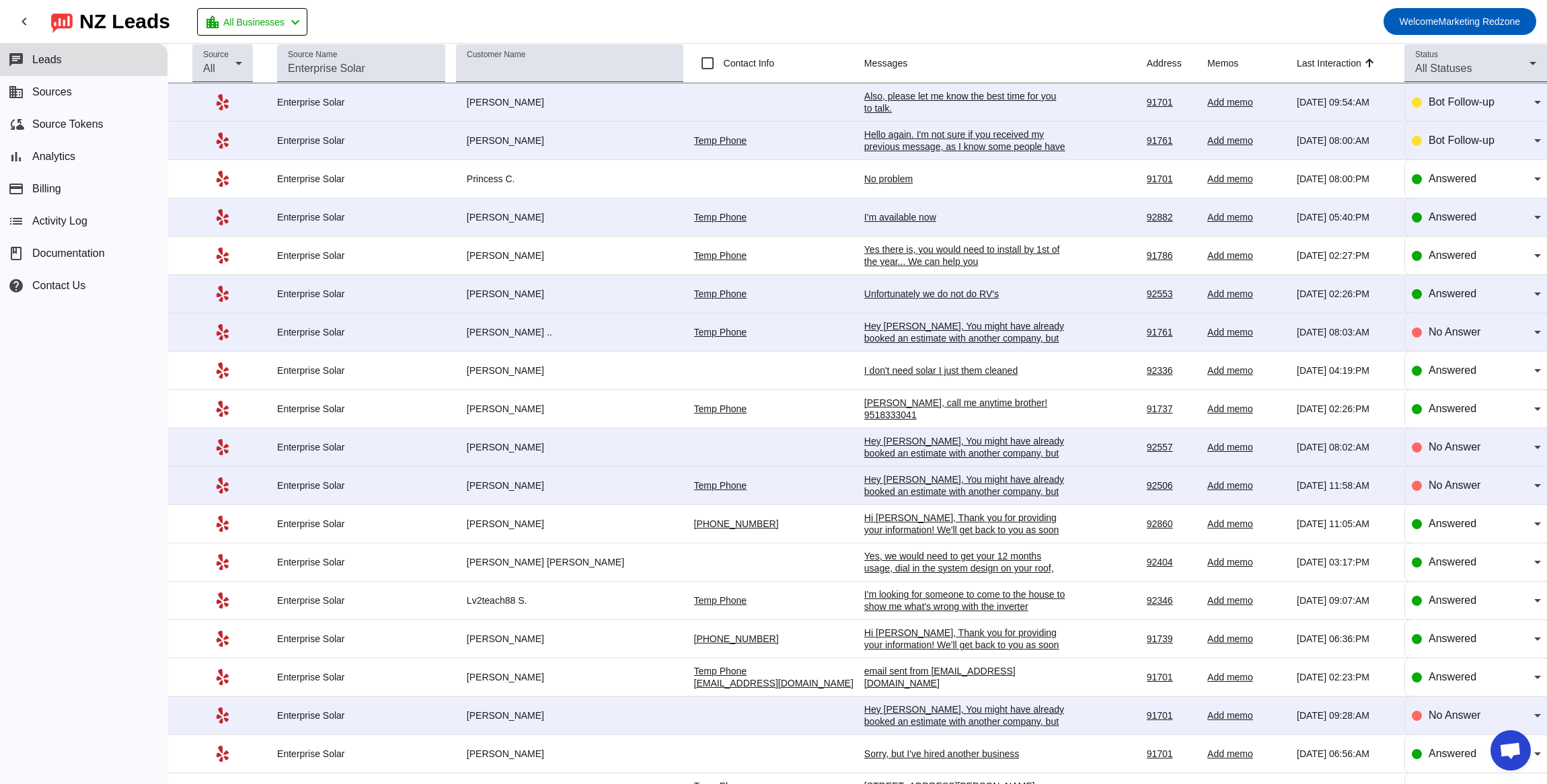
click at [873, 293] on div "Unfortunately we do not do RV's" at bounding box center [965, 293] width 202 height 12
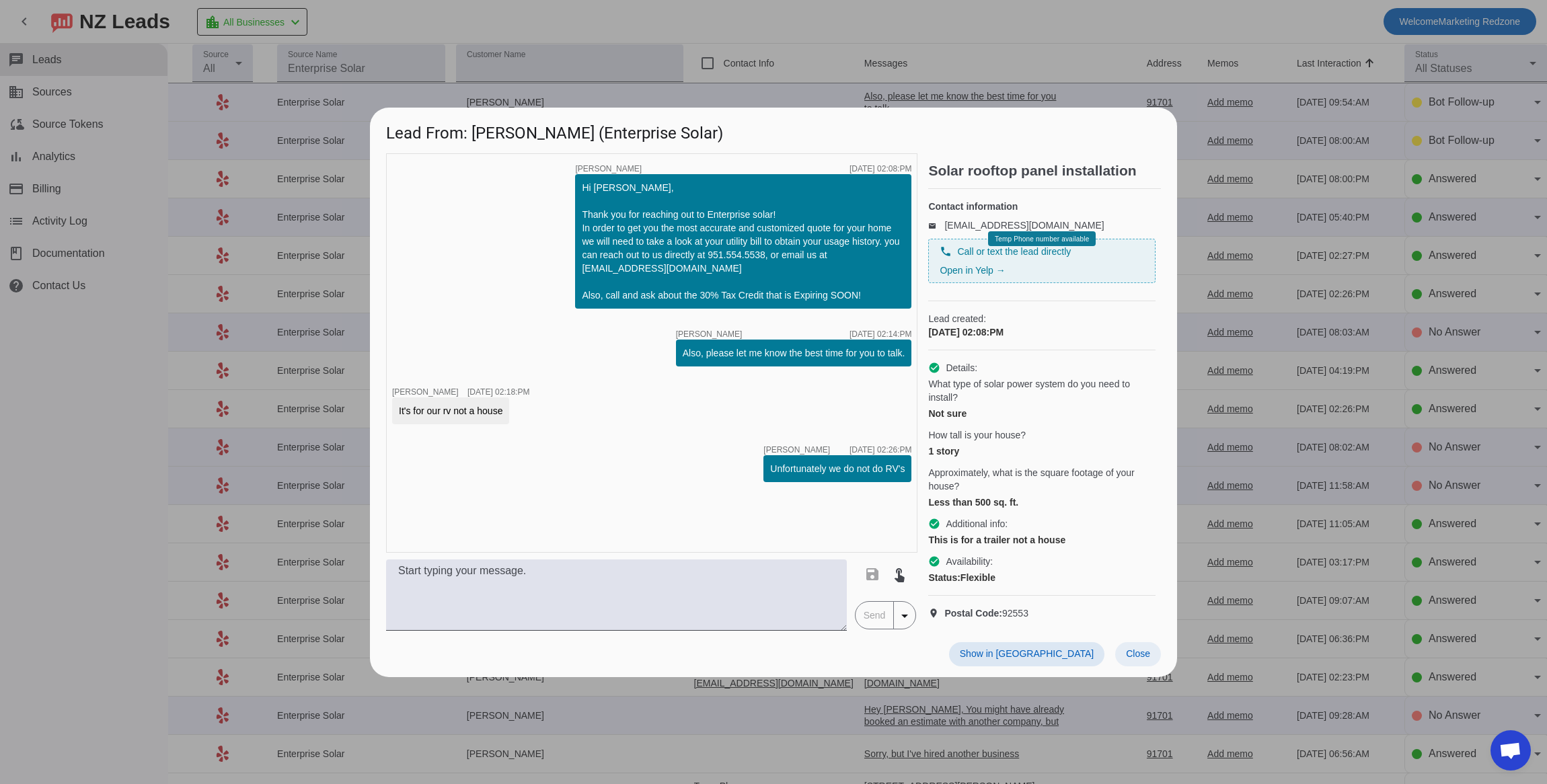
click at [1141, 660] on button "Close" at bounding box center [1138, 654] width 46 height 24
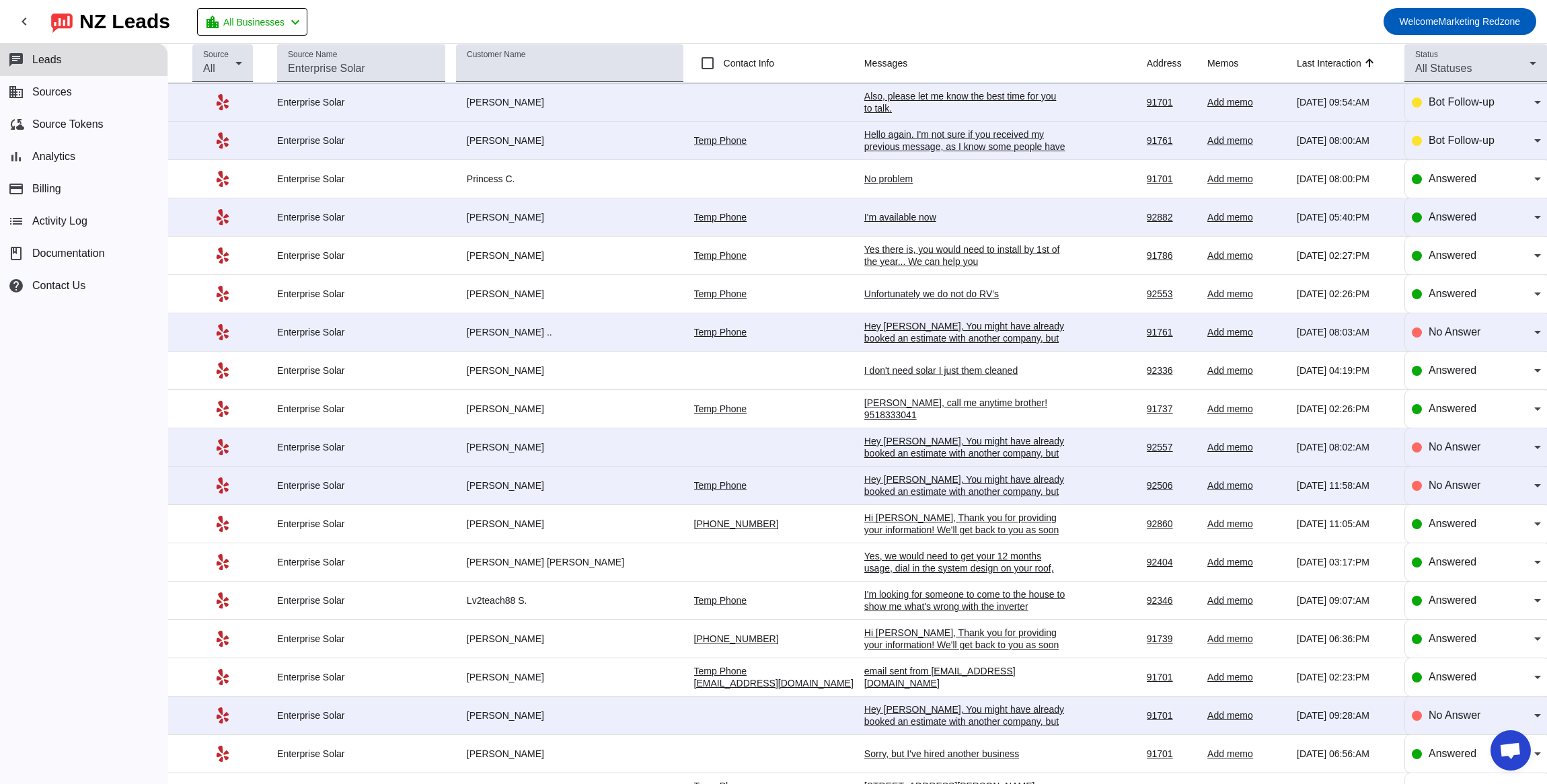
click at [864, 220] on div "I'm available now" at bounding box center [965, 217] width 202 height 12
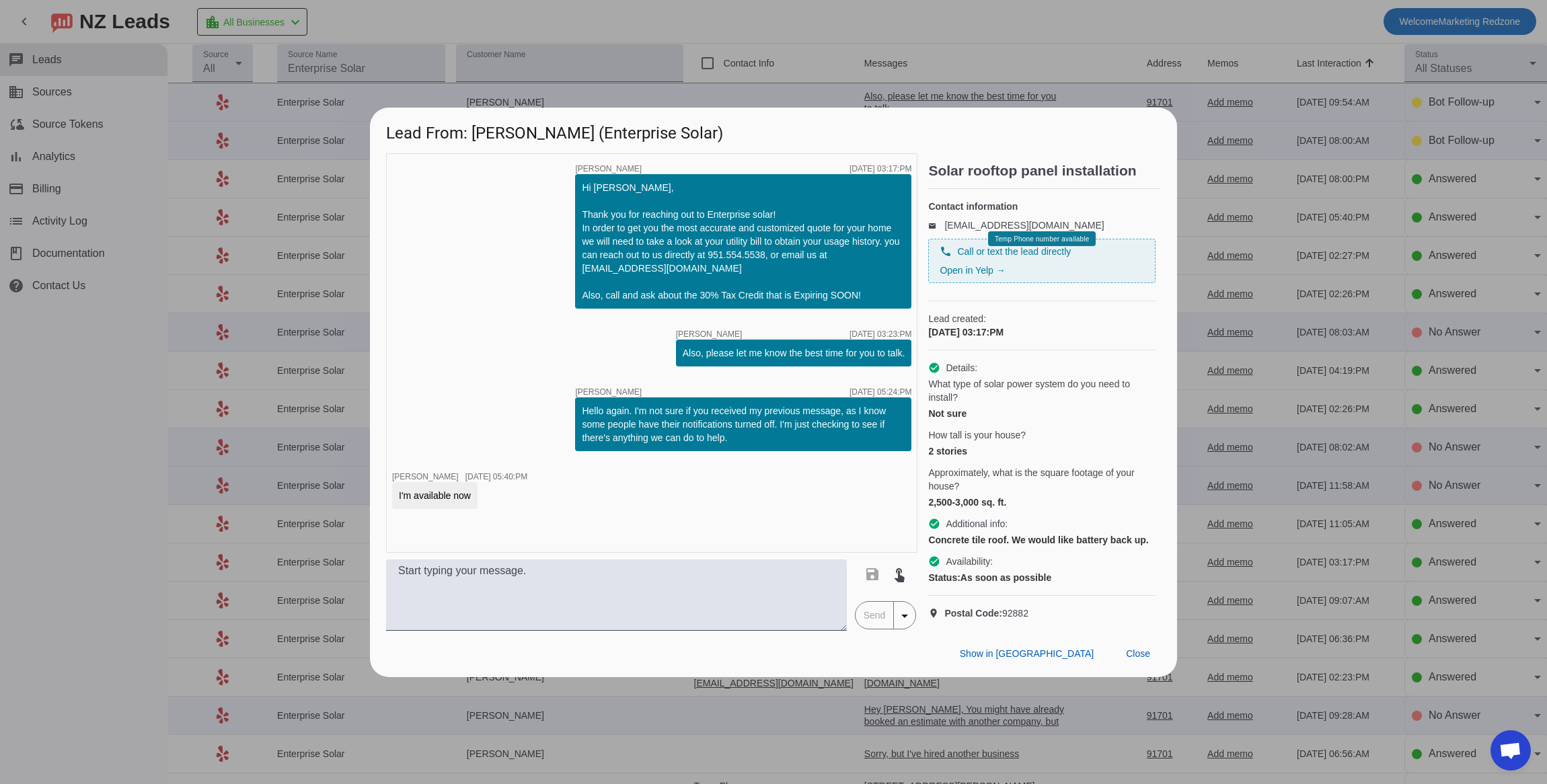
click at [772, 522] on div "timer close [PERSON_NAME] [DATE] 03:17:PM Hi [PERSON_NAME], Thank you for reach…" at bounding box center [652, 353] width 531 height 399
click at [1157, 666] on span at bounding box center [1138, 654] width 46 height 24
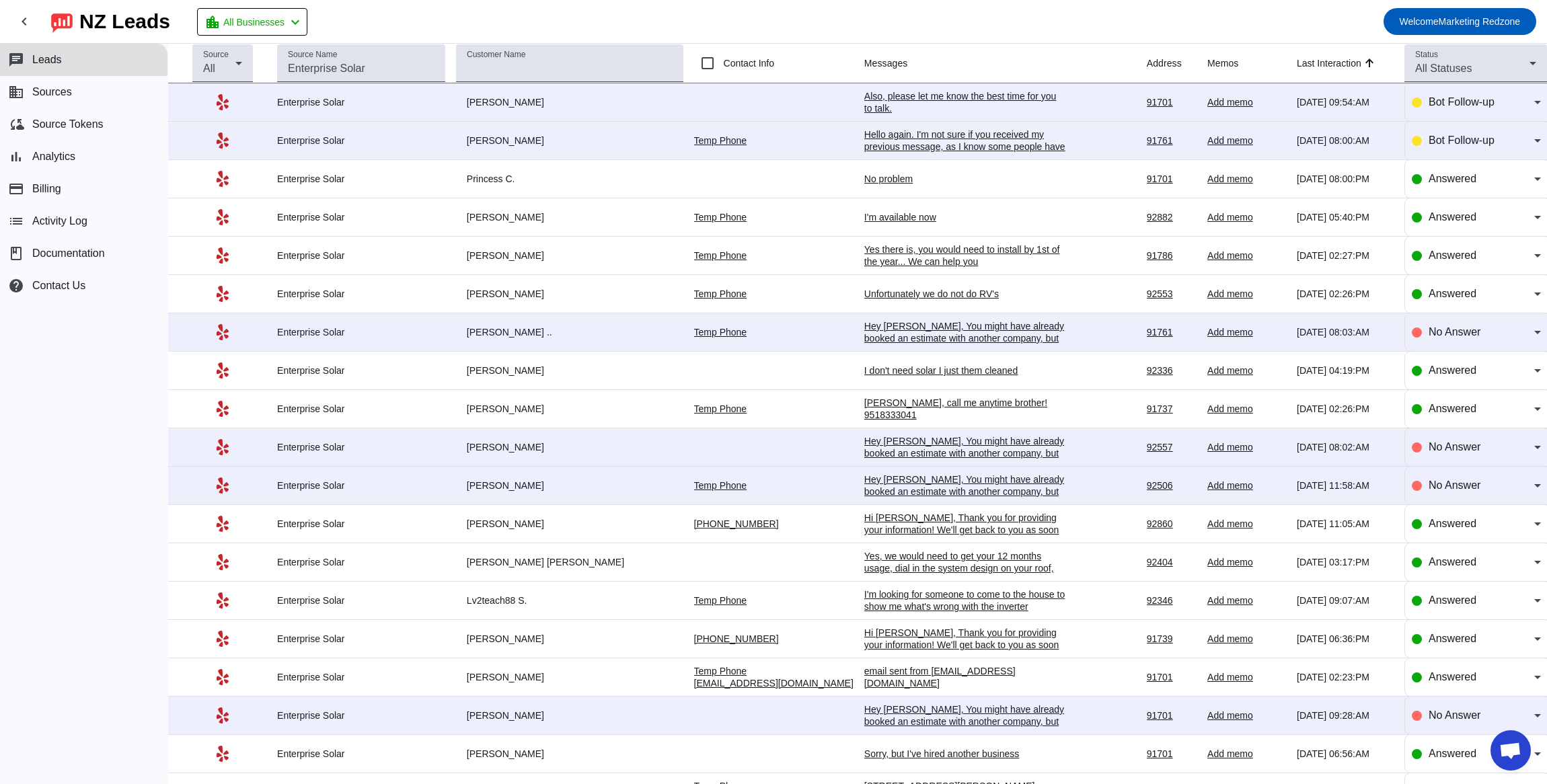
click at [872, 373] on div "I don't need solar I just them cleaned" at bounding box center [965, 370] width 202 height 12
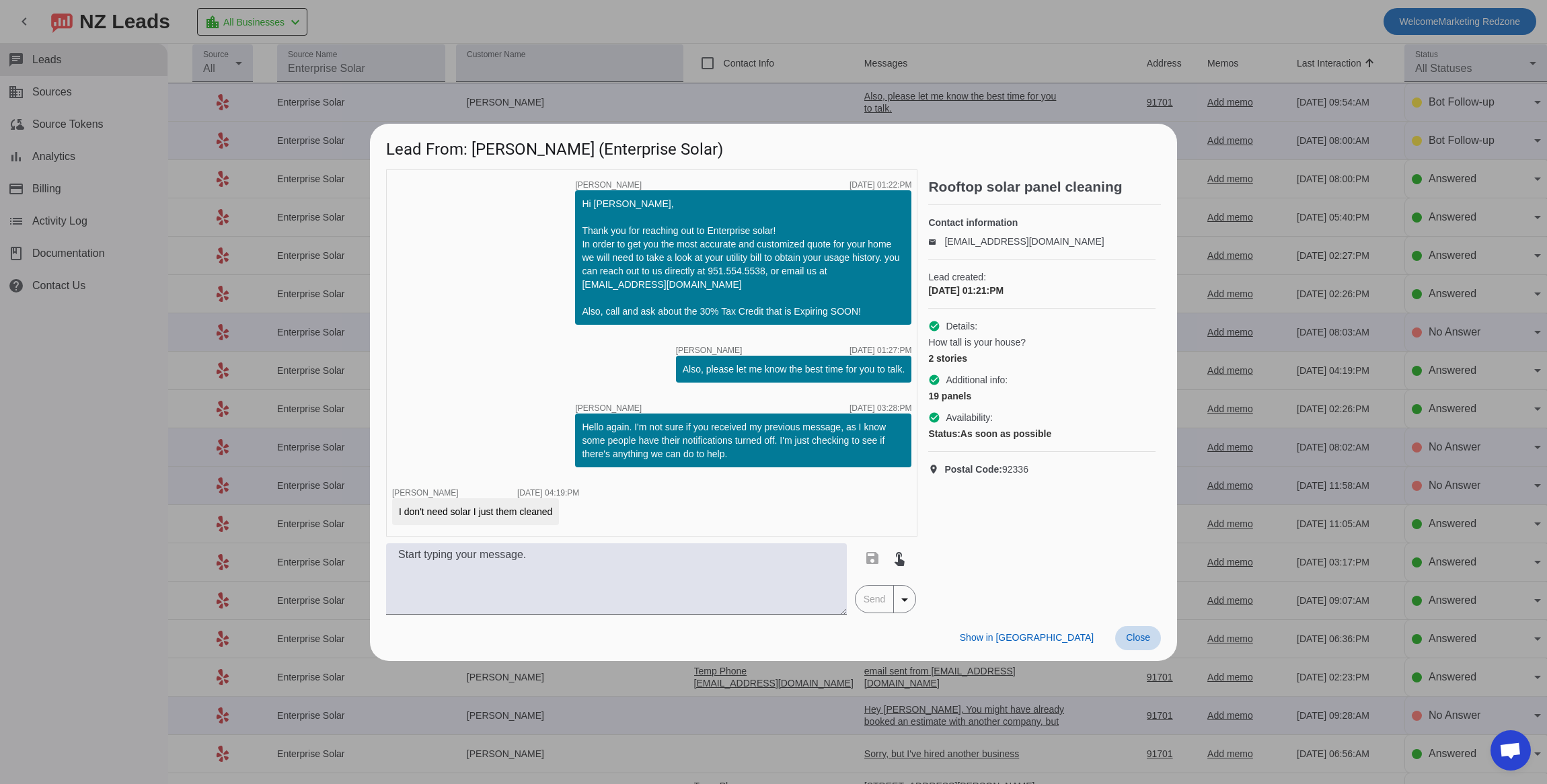
click at [1148, 636] on span "Close" at bounding box center [1138, 637] width 24 height 11
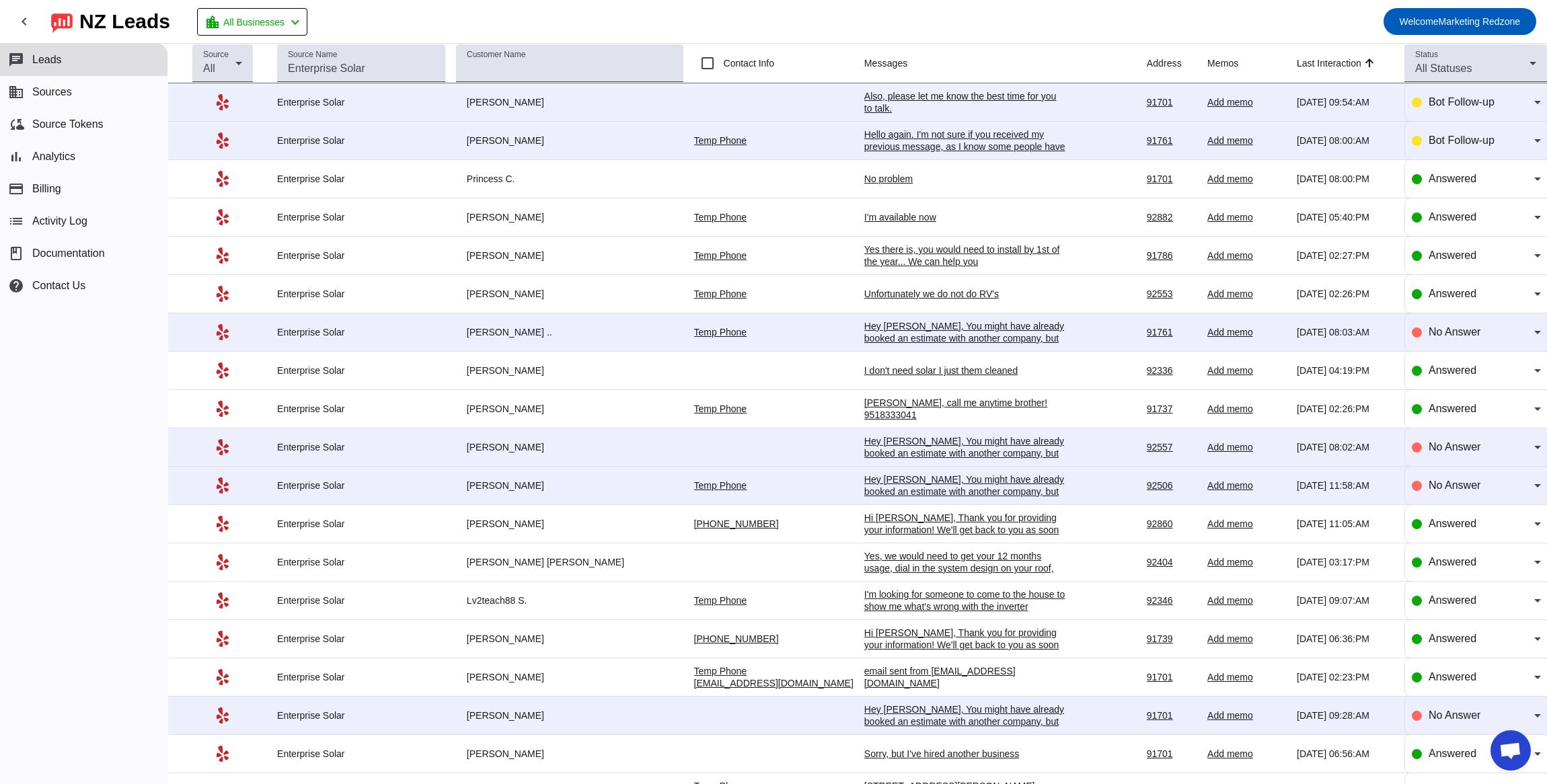
click at [885, 410] on div "[PERSON_NAME], call me anytime brother! 9518333041" at bounding box center [965, 409] width 202 height 24
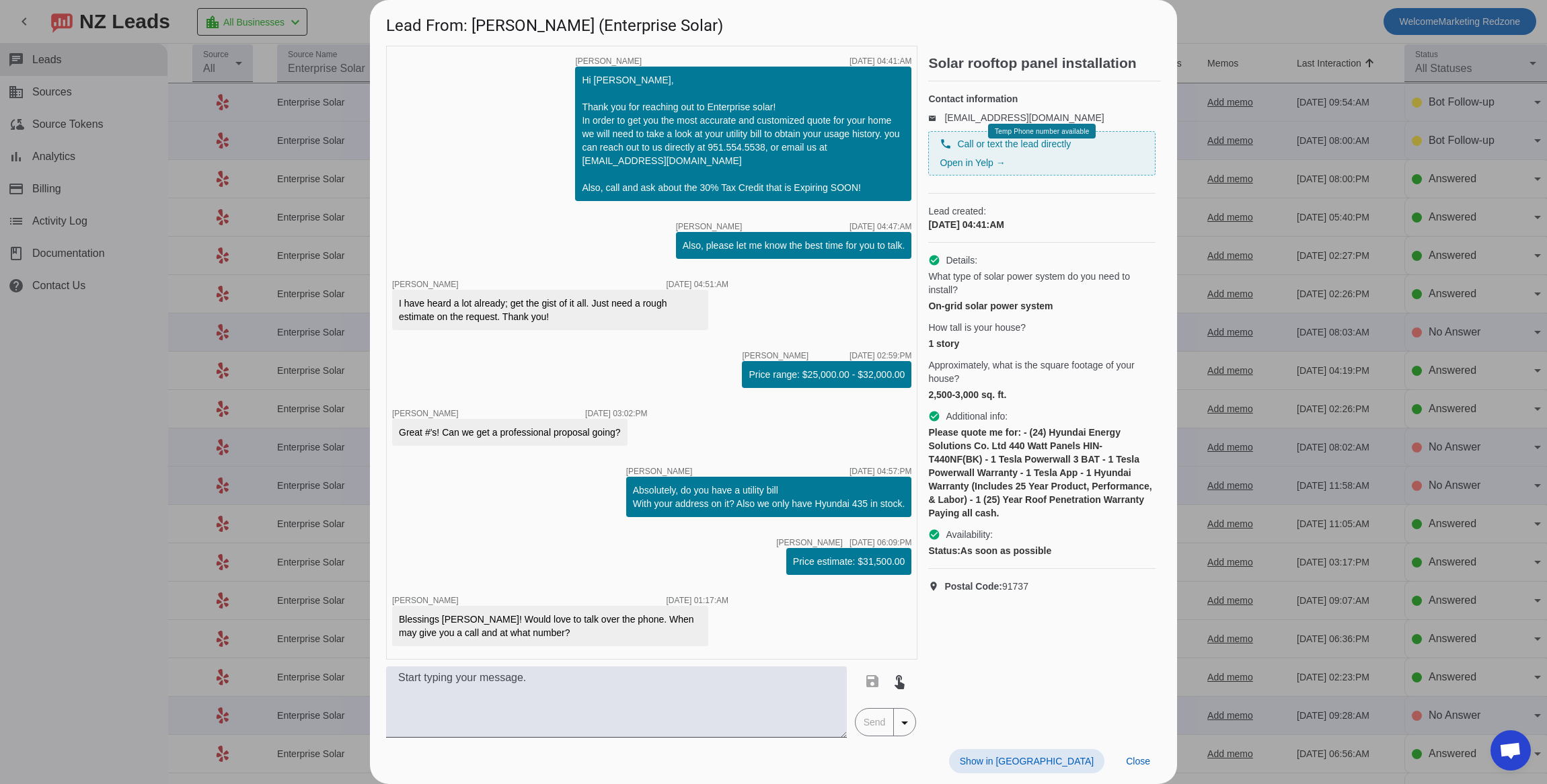
scroll to position [417, 0]
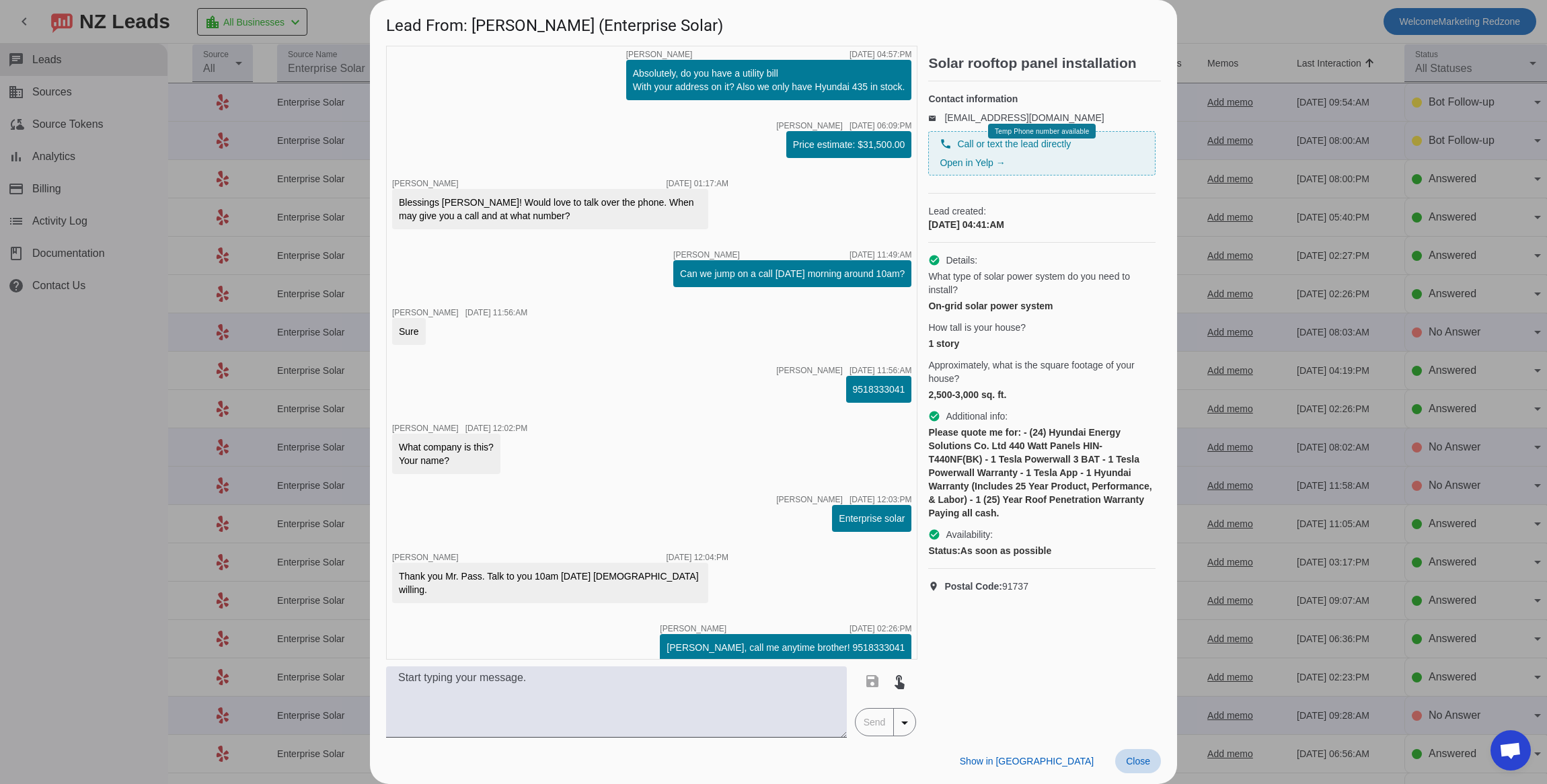
click at [1136, 763] on span "Close" at bounding box center [1138, 761] width 24 height 11
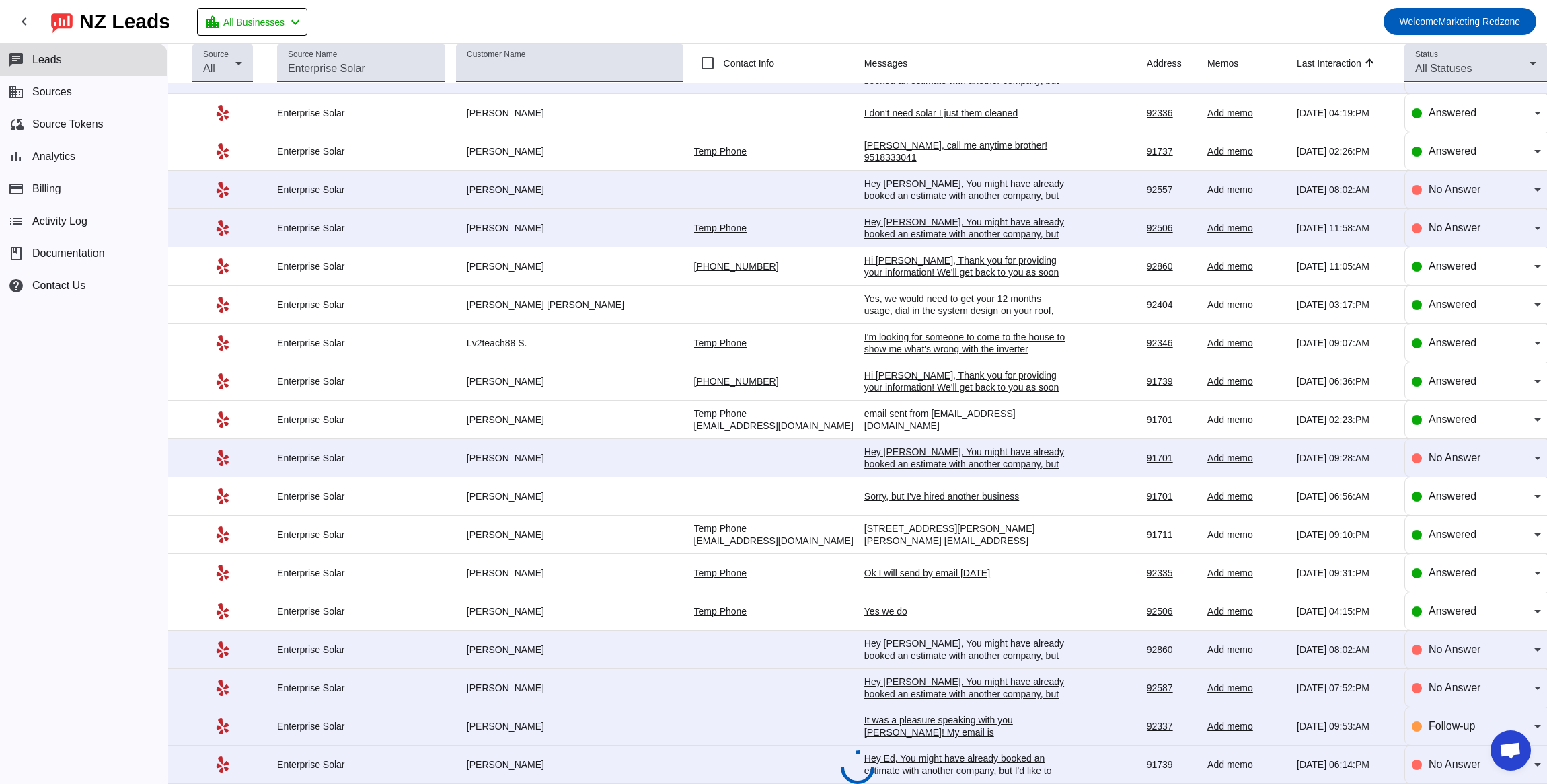
scroll to position [0, 0]
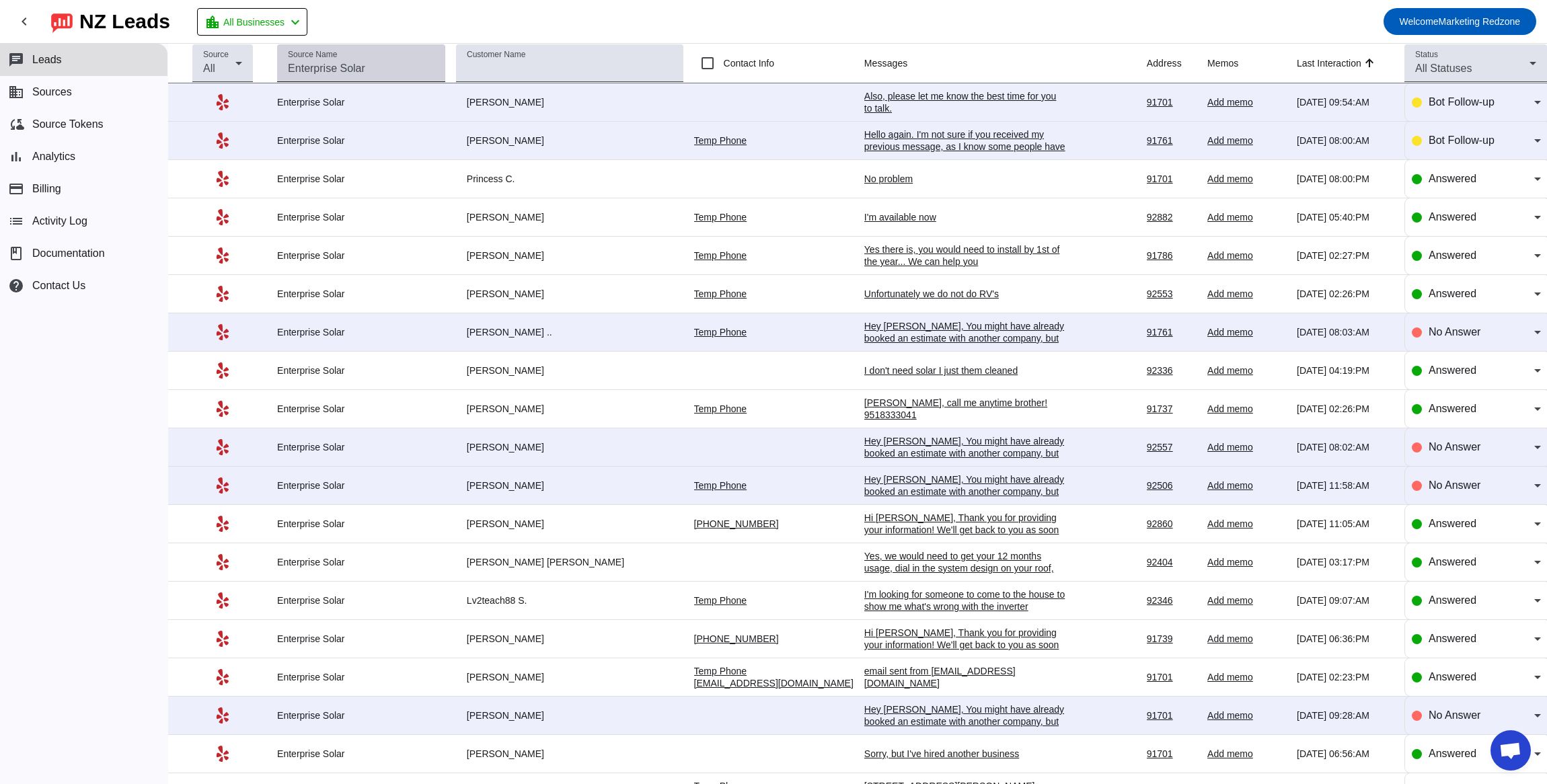
click at [359, 59] on div "Source Name" at bounding box center [361, 63] width 146 height 38
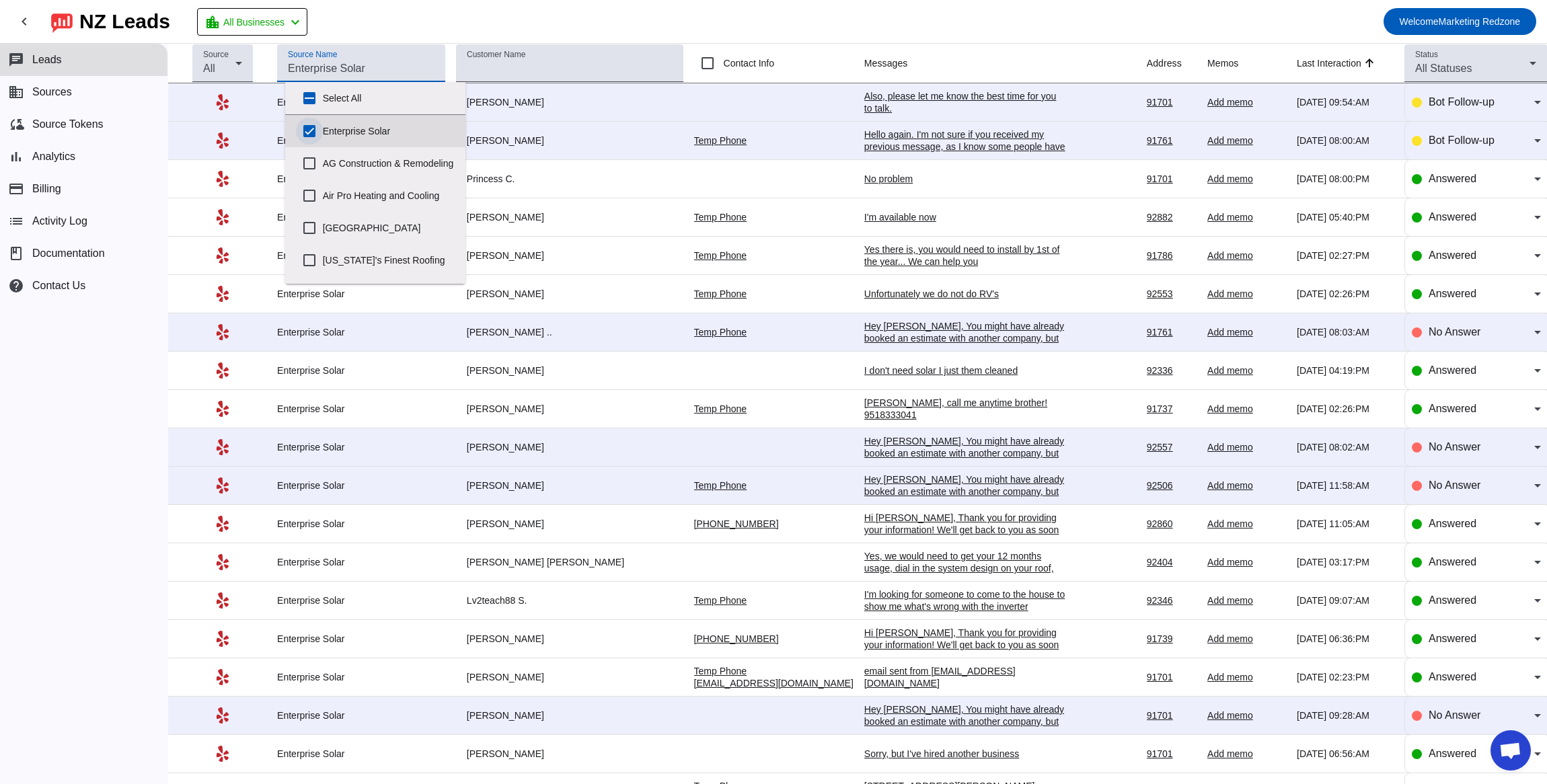
click at [305, 137] on input "Enterprise Solar" at bounding box center [309, 131] width 27 height 27
checkbox input "false"
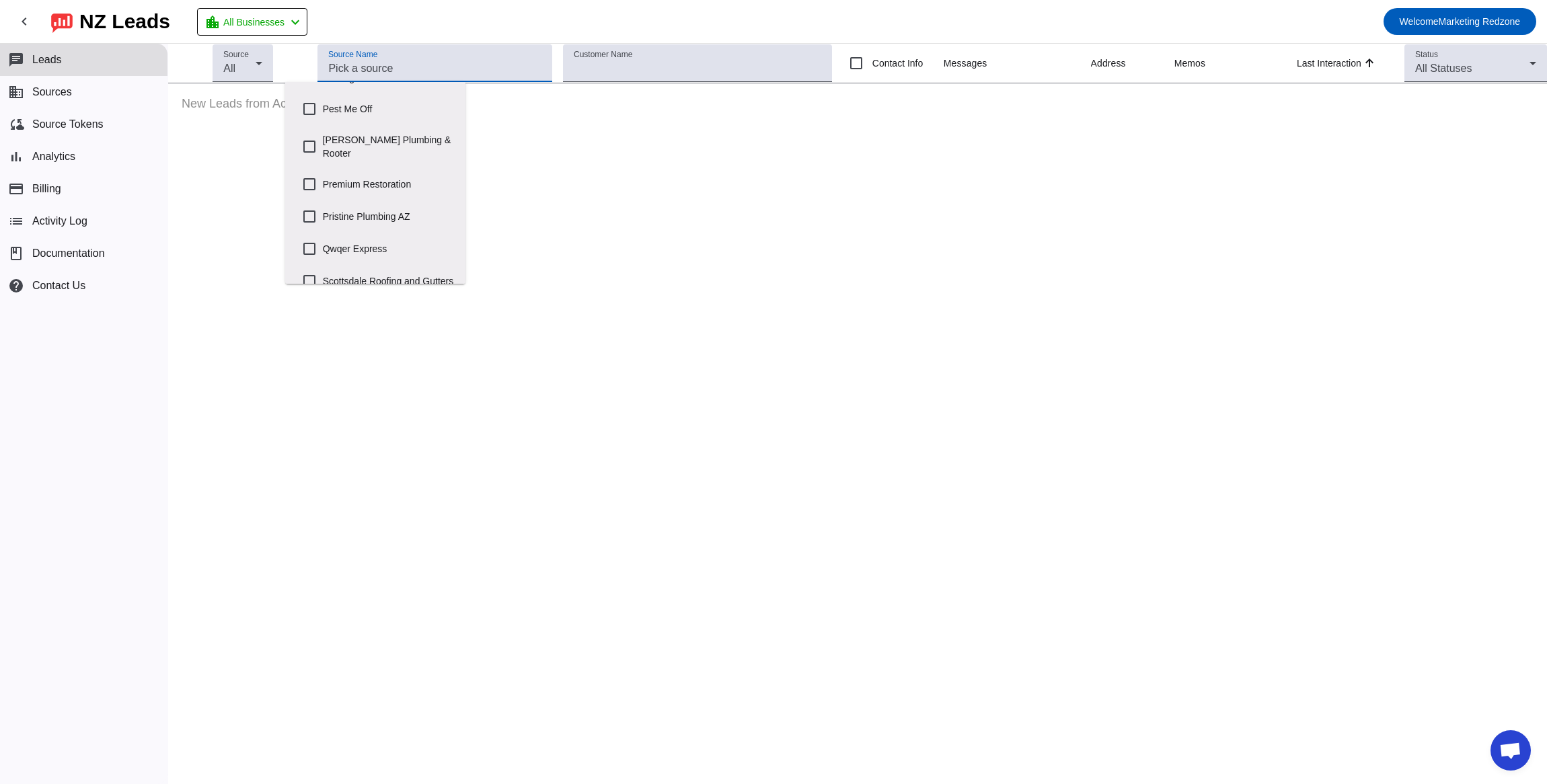
scroll to position [607, 0]
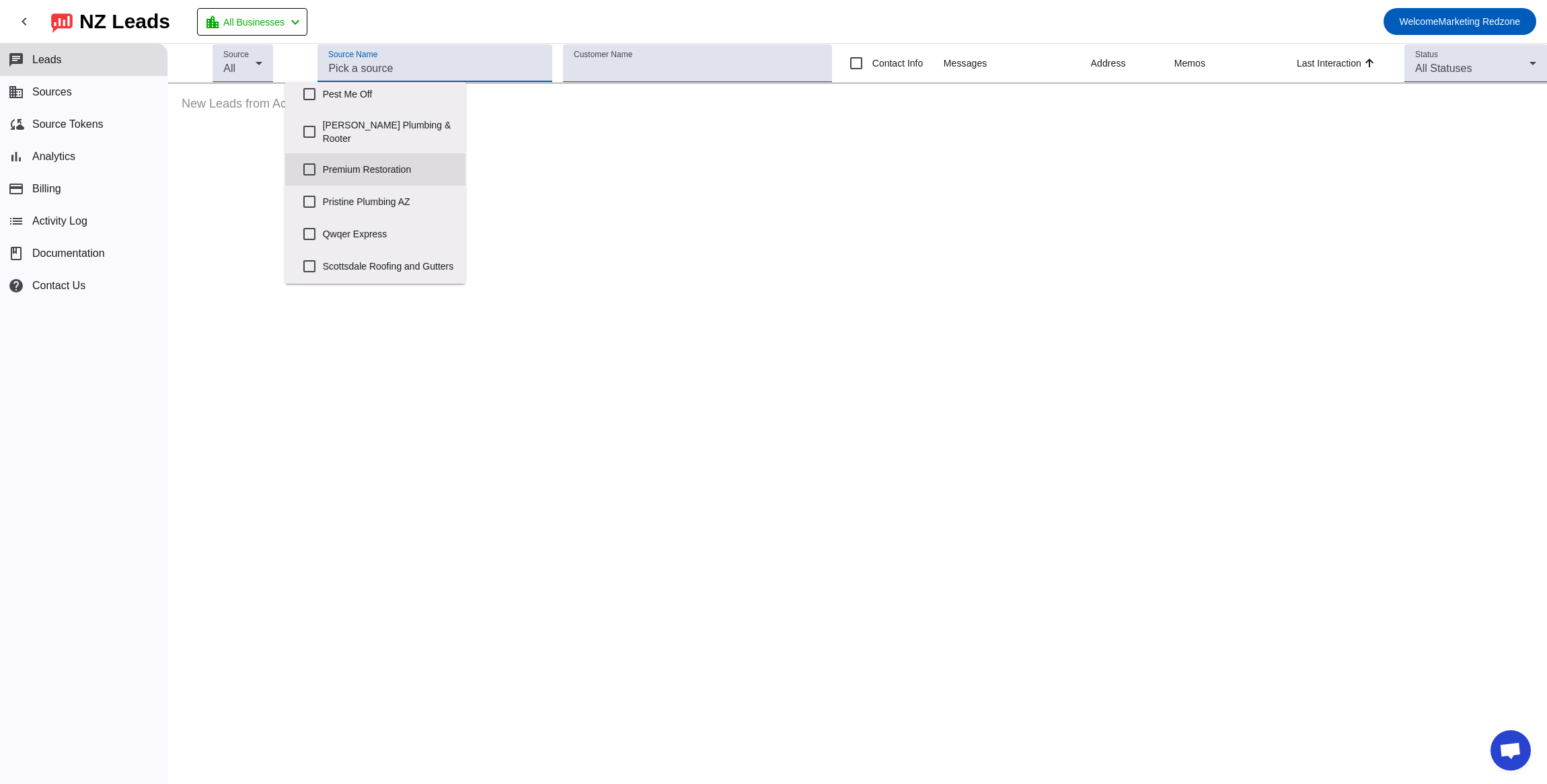
click at [377, 184] on div "Premium Restoration" at bounding box center [375, 169] width 159 height 32
click at [321, 215] on div at bounding box center [309, 201] width 32 height 32
checkbox input "true"
click at [544, 16] on mat-toolbar-row "chevron_left [GEOGRAPHIC_DATA] Leads location_city All Businesses chevron_left …" at bounding box center [774, 21] width 1547 height 43
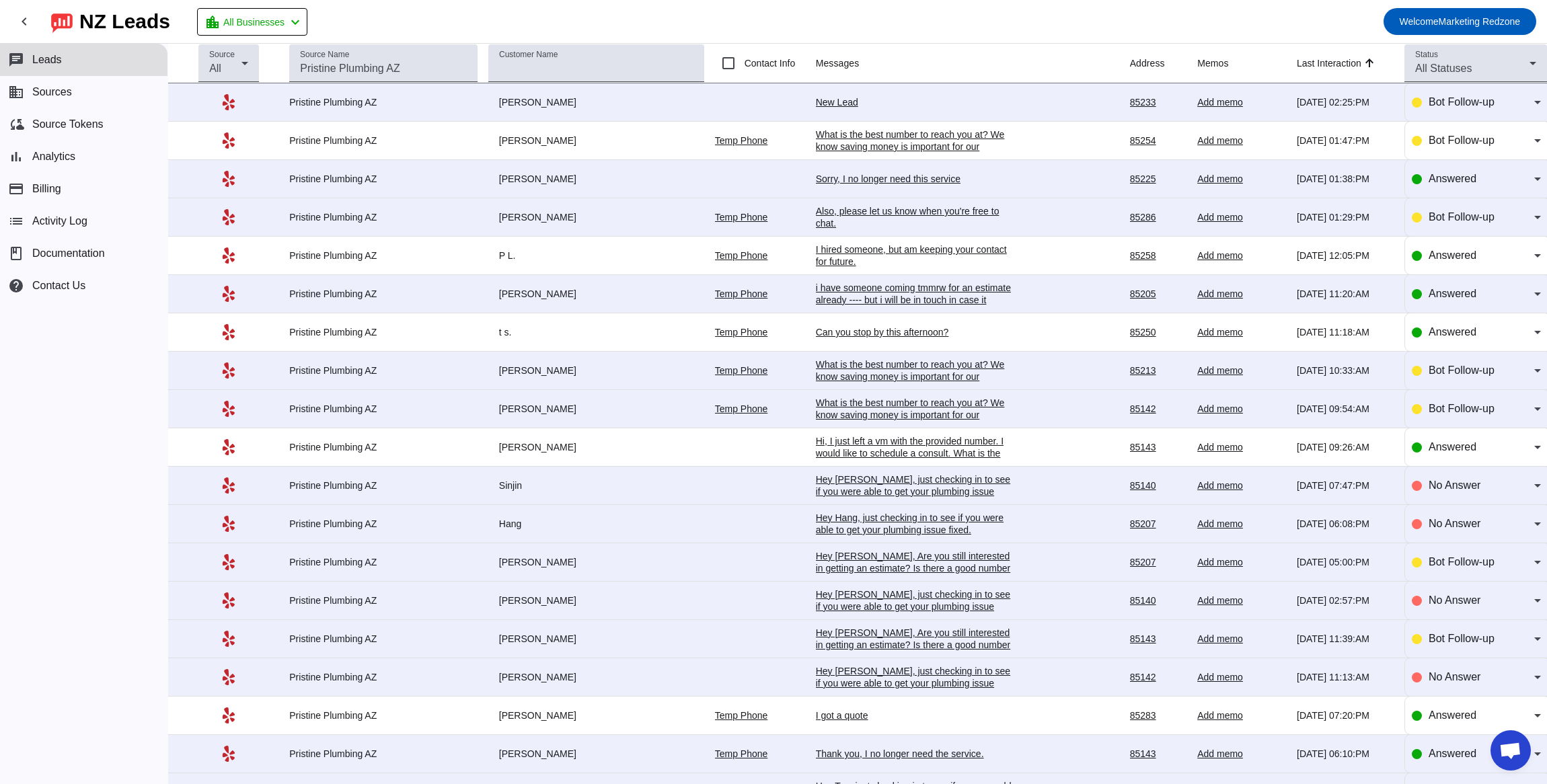
click at [840, 100] on div "New Lead" at bounding box center [916, 102] width 202 height 12
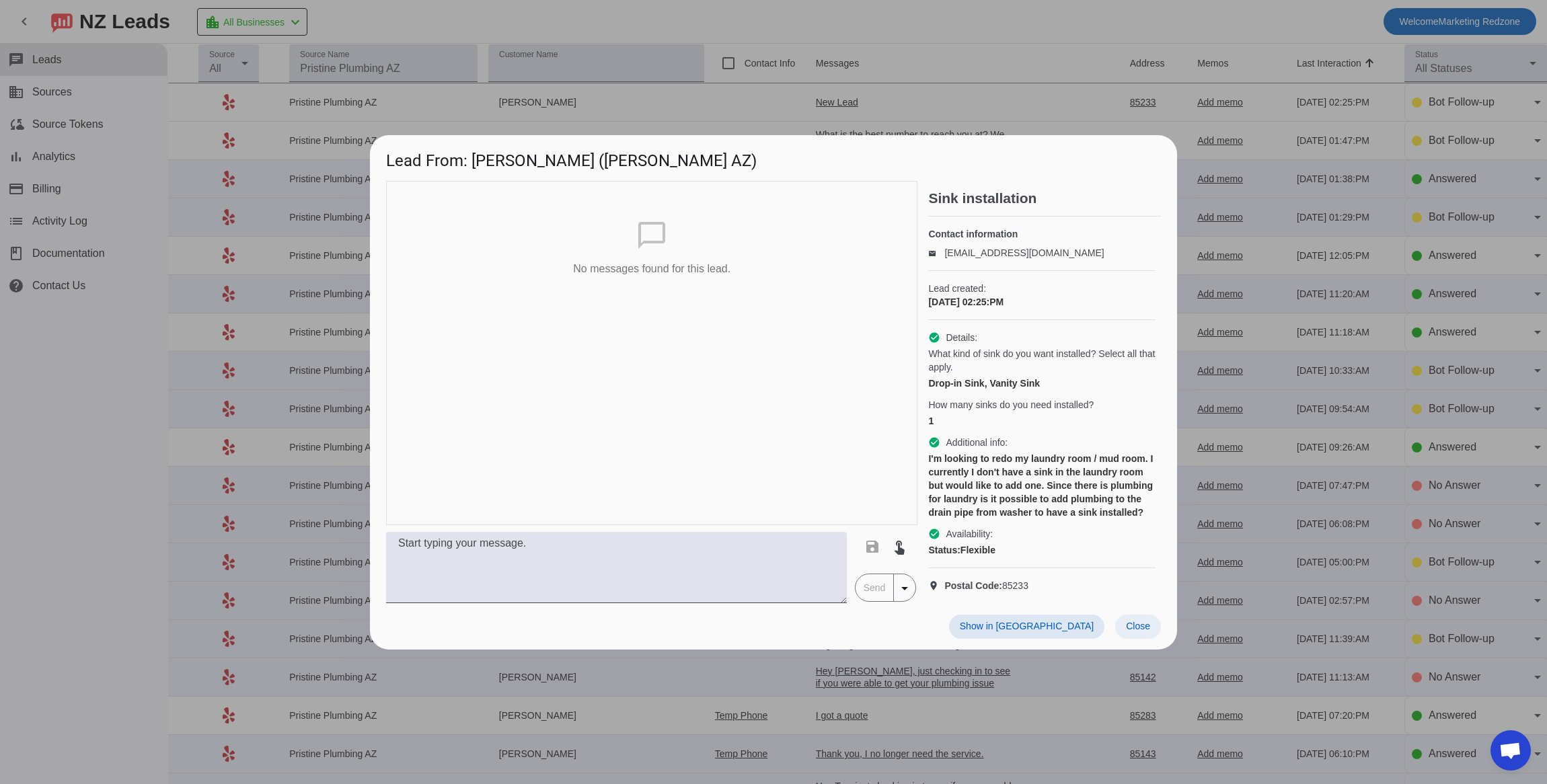
click at [1143, 631] on span "Close" at bounding box center [1138, 625] width 24 height 11
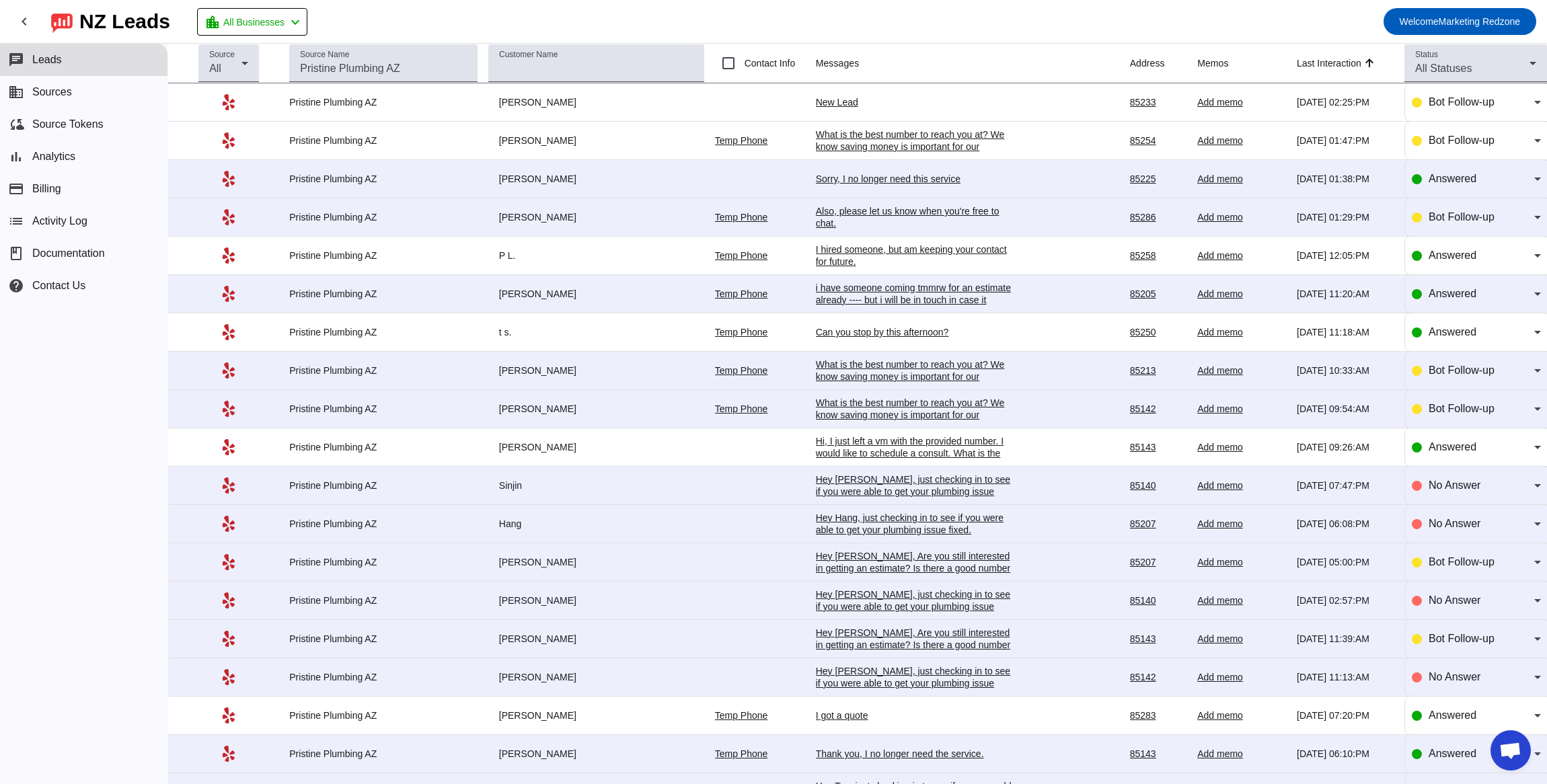
click at [898, 330] on div "Can you stop by this afternoon?" at bounding box center [916, 332] width 202 height 12
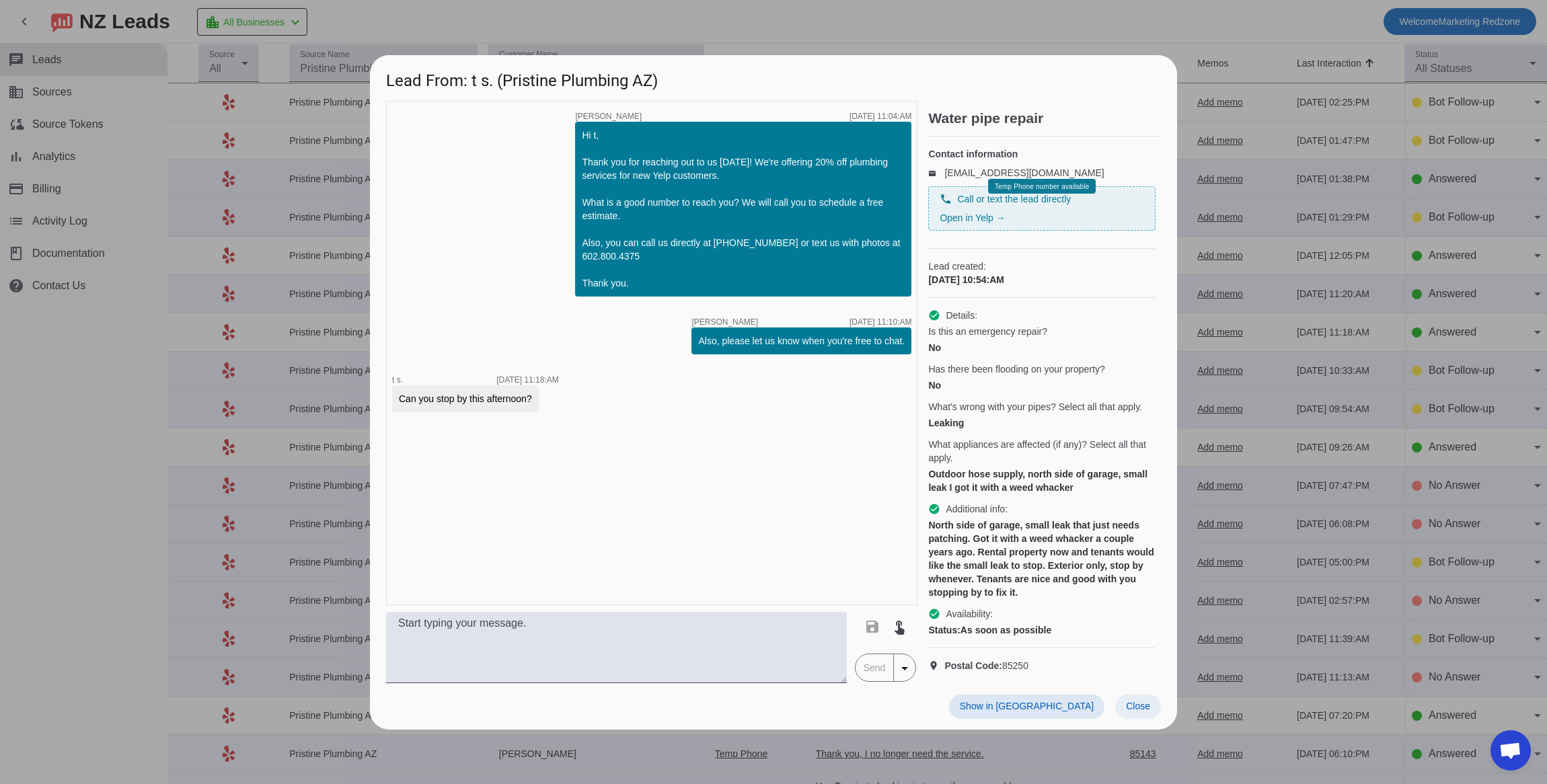
click at [1141, 711] on span "Close" at bounding box center [1138, 705] width 24 height 11
